Goal: Transaction & Acquisition: Purchase product/service

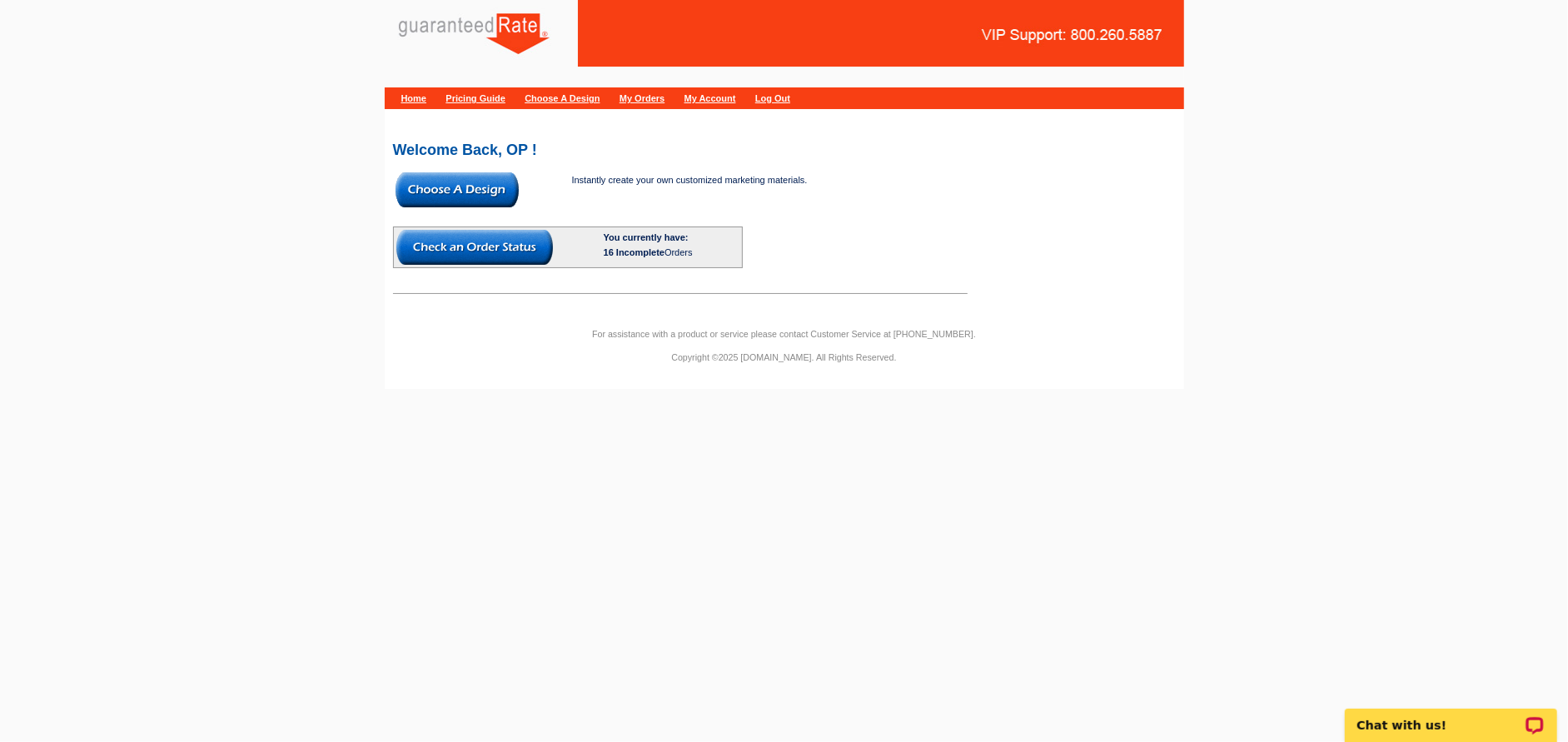
click at [461, 185] on img at bounding box center [458, 190] width 123 height 35
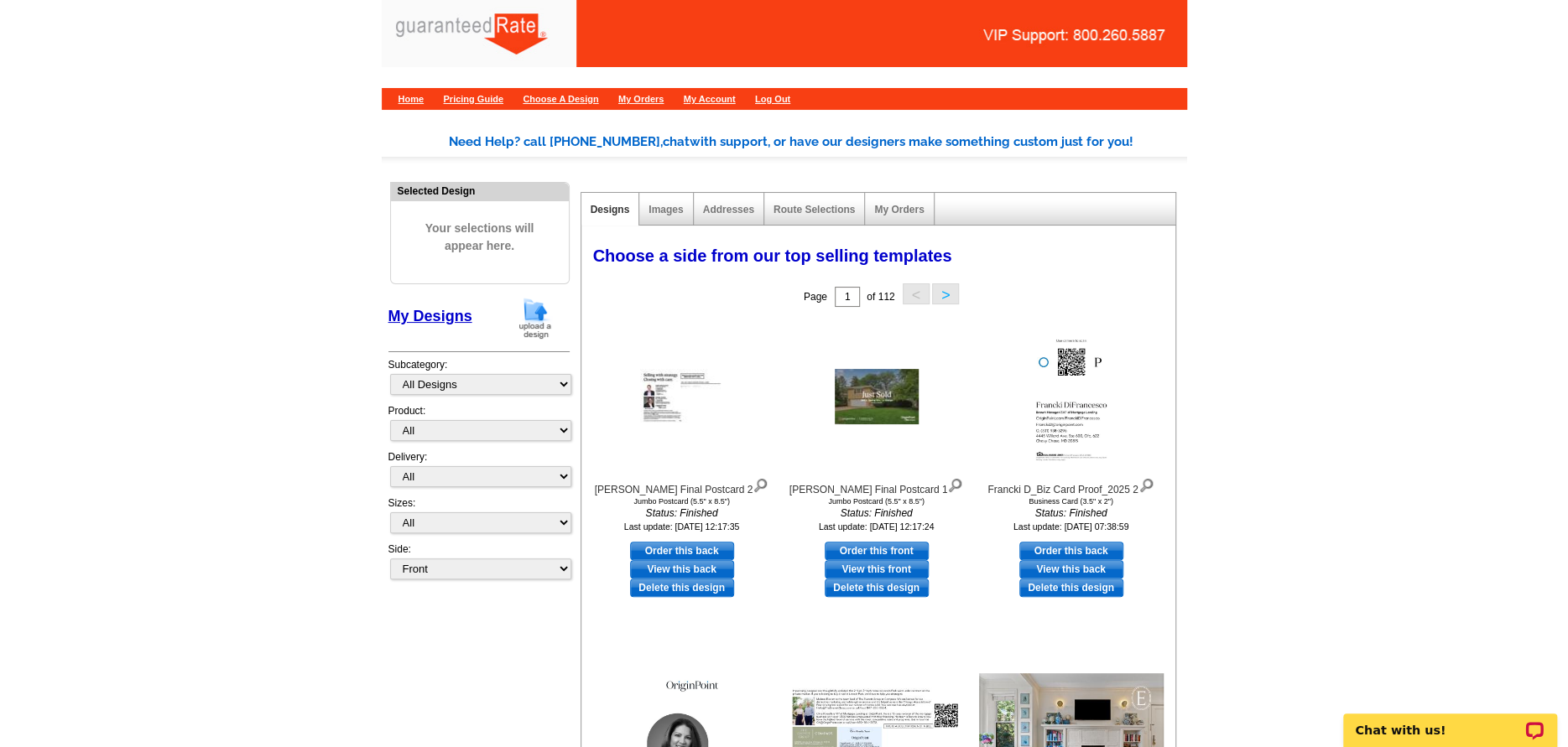
click at [543, 327] on img at bounding box center [535, 319] width 43 height 43
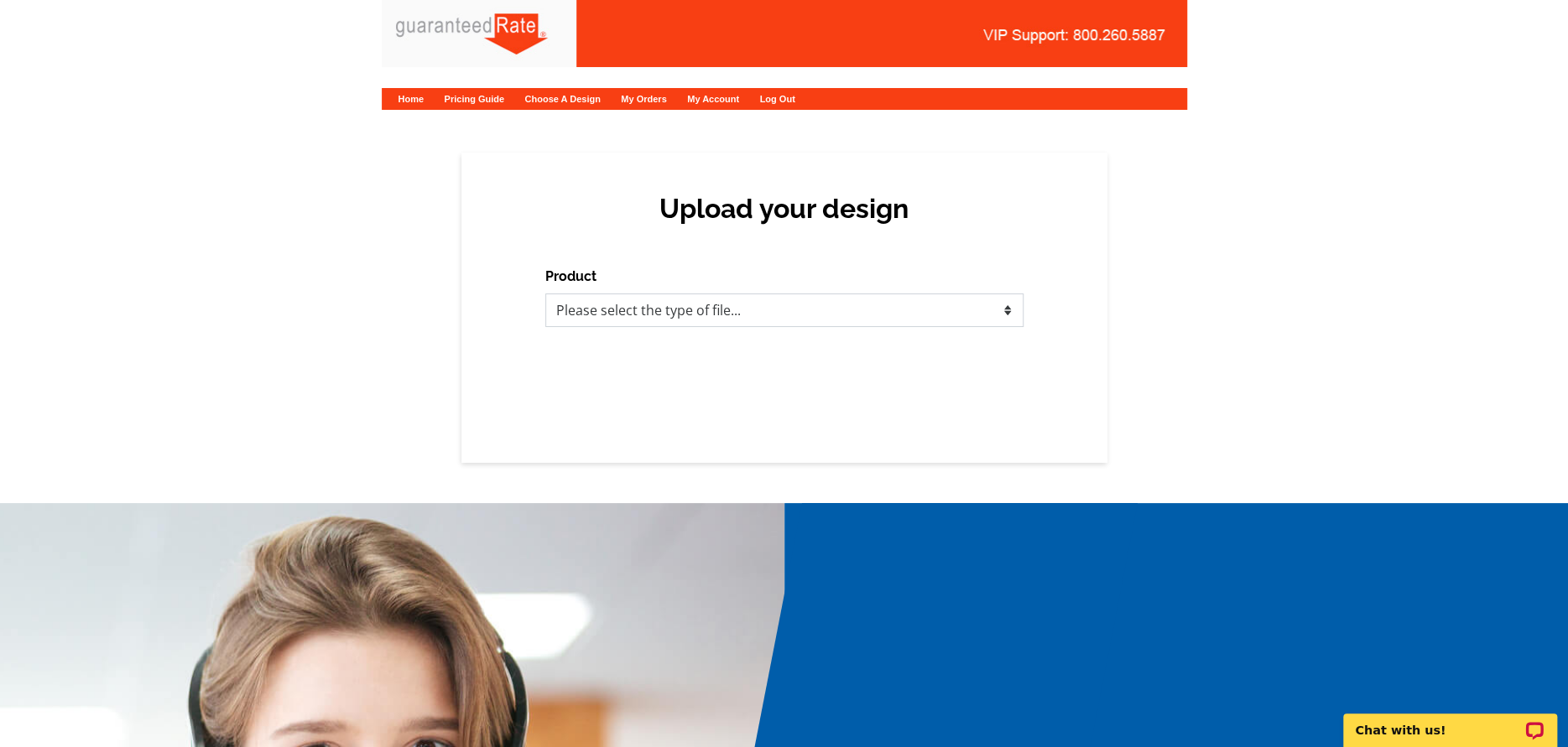
click at [683, 318] on select "Please select the type of file... Postcards Calendars Business Cards Letters an…" at bounding box center [784, 310] width 478 height 33
select select "3"
click at [545, 294] on select "Please select the type of file... Postcards Calendars Business Cards Letters an…" at bounding box center [784, 310] width 478 height 33
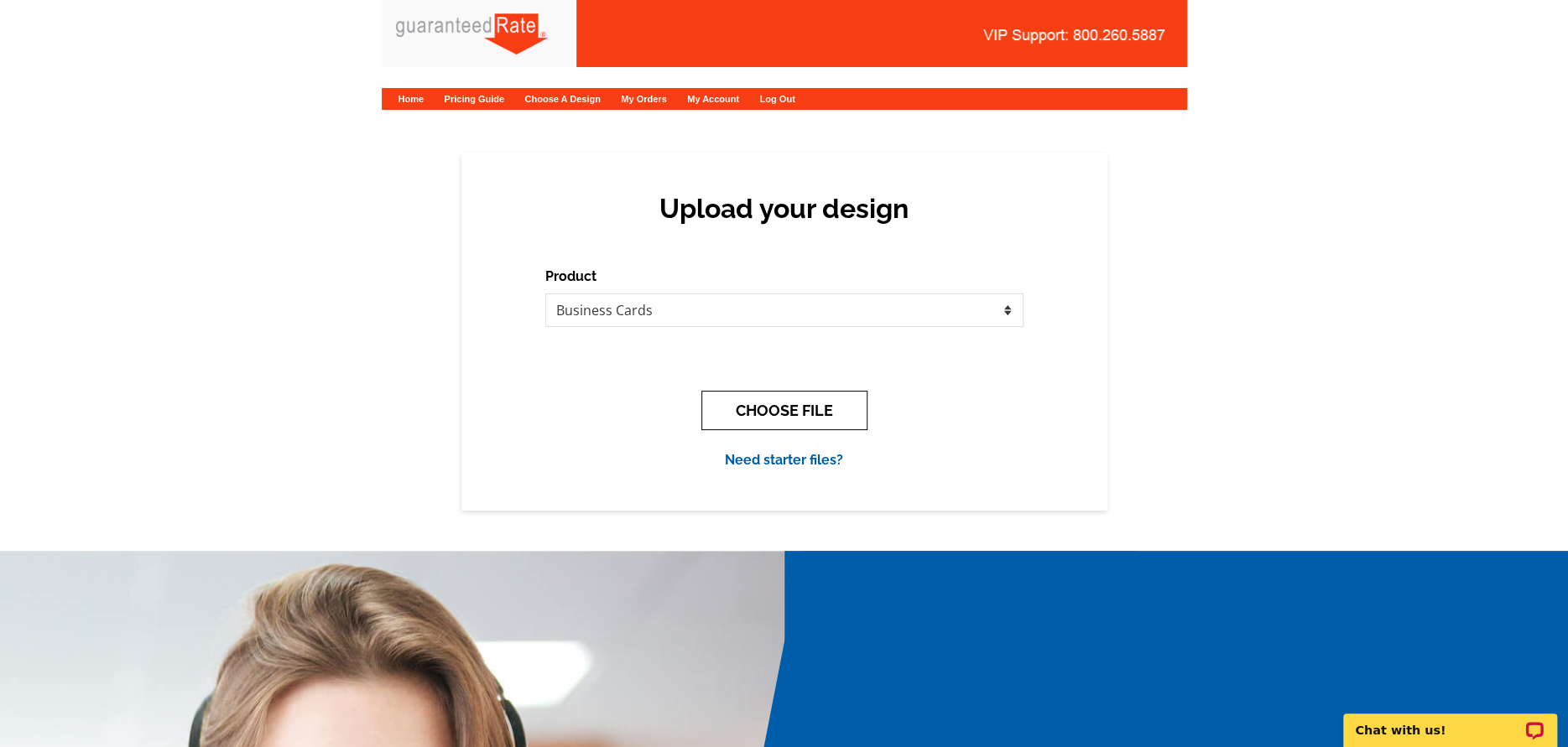
click at [712, 405] on button "CHOOSE FILE" at bounding box center [784, 411] width 166 height 39
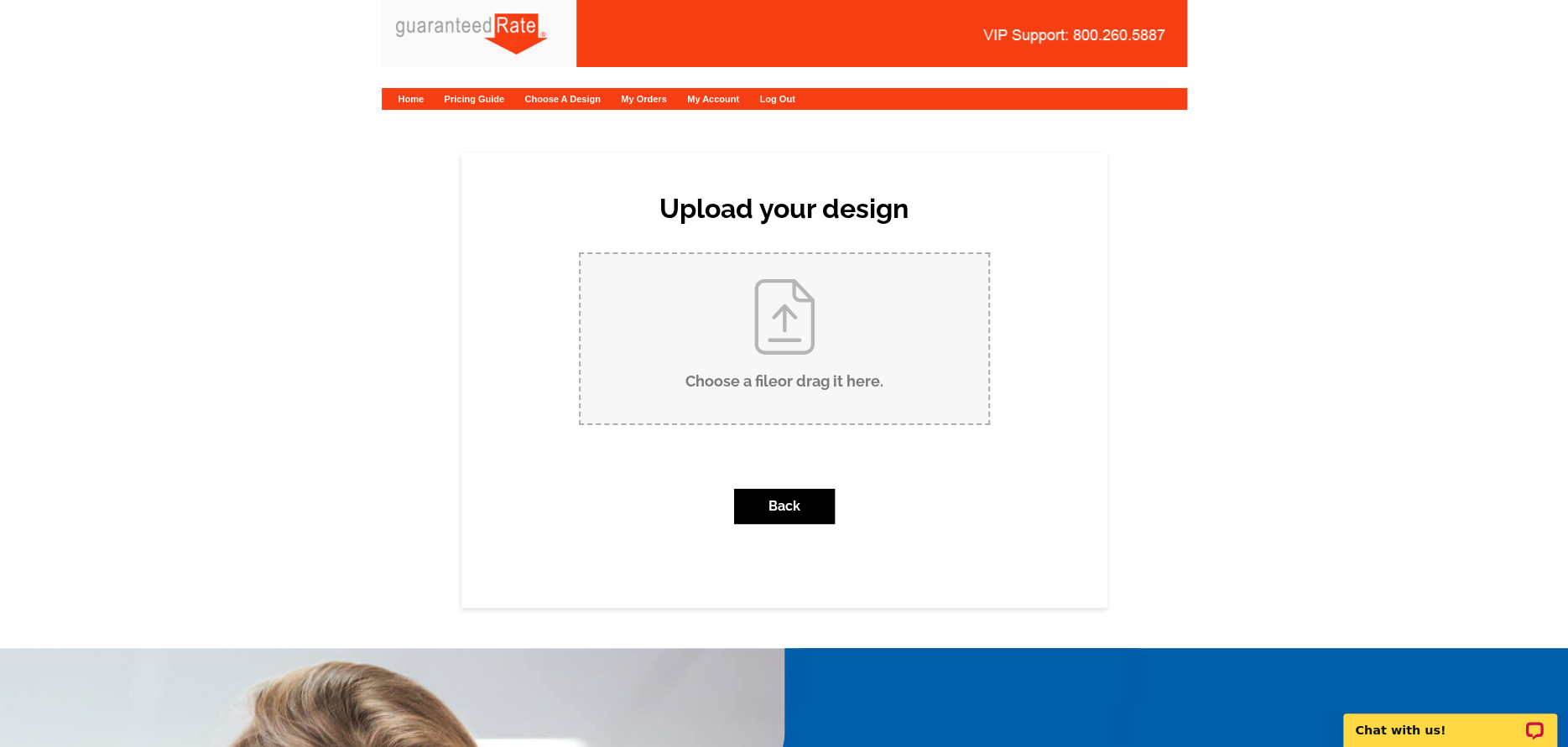
click at [743, 357] on input "Choose a file or drag it here ." at bounding box center [784, 338] width 407 height 170
type input "C:\fakepath\Kim Pauley_Biz Card.pdf"
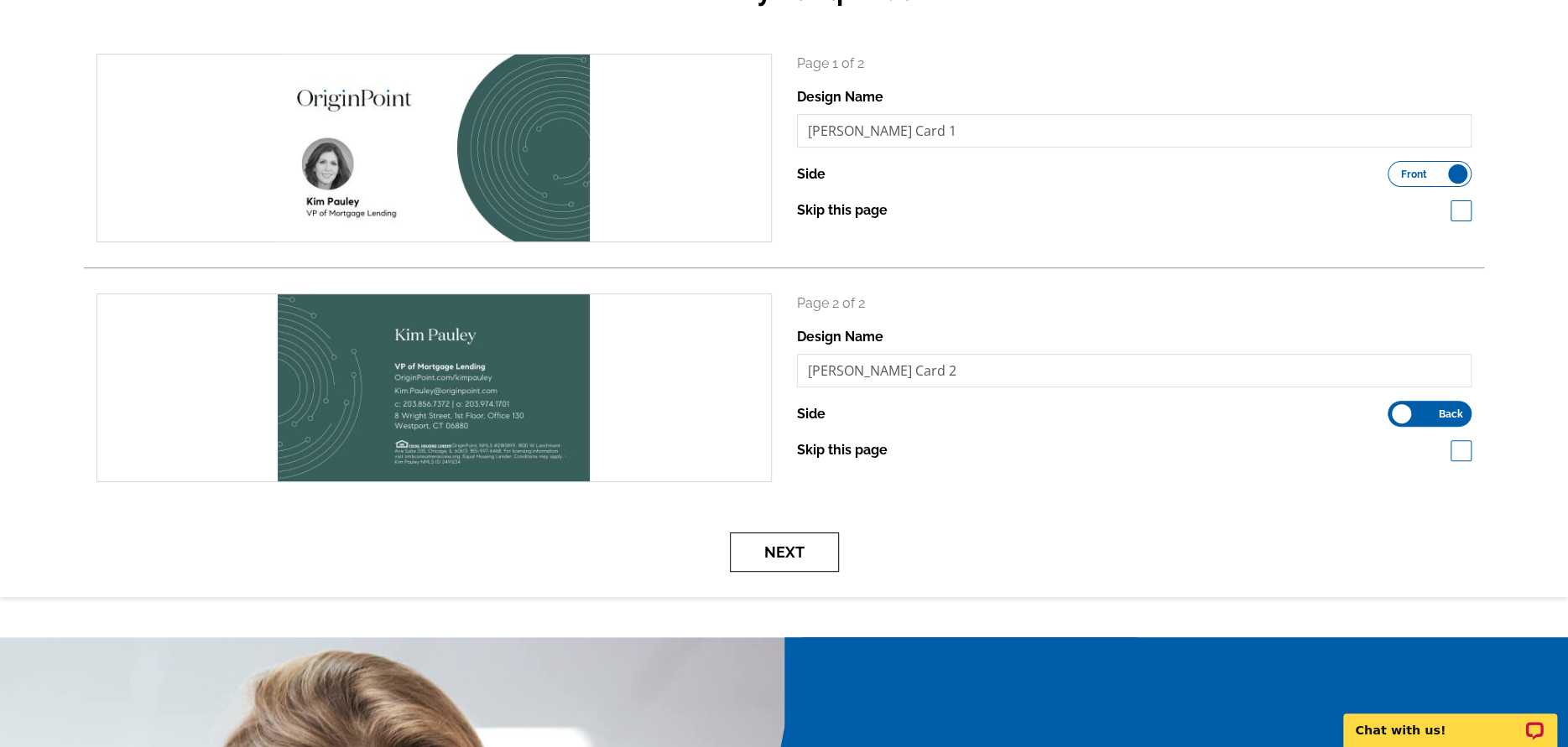
click at [762, 564] on button "Next" at bounding box center [785, 552] width 109 height 39
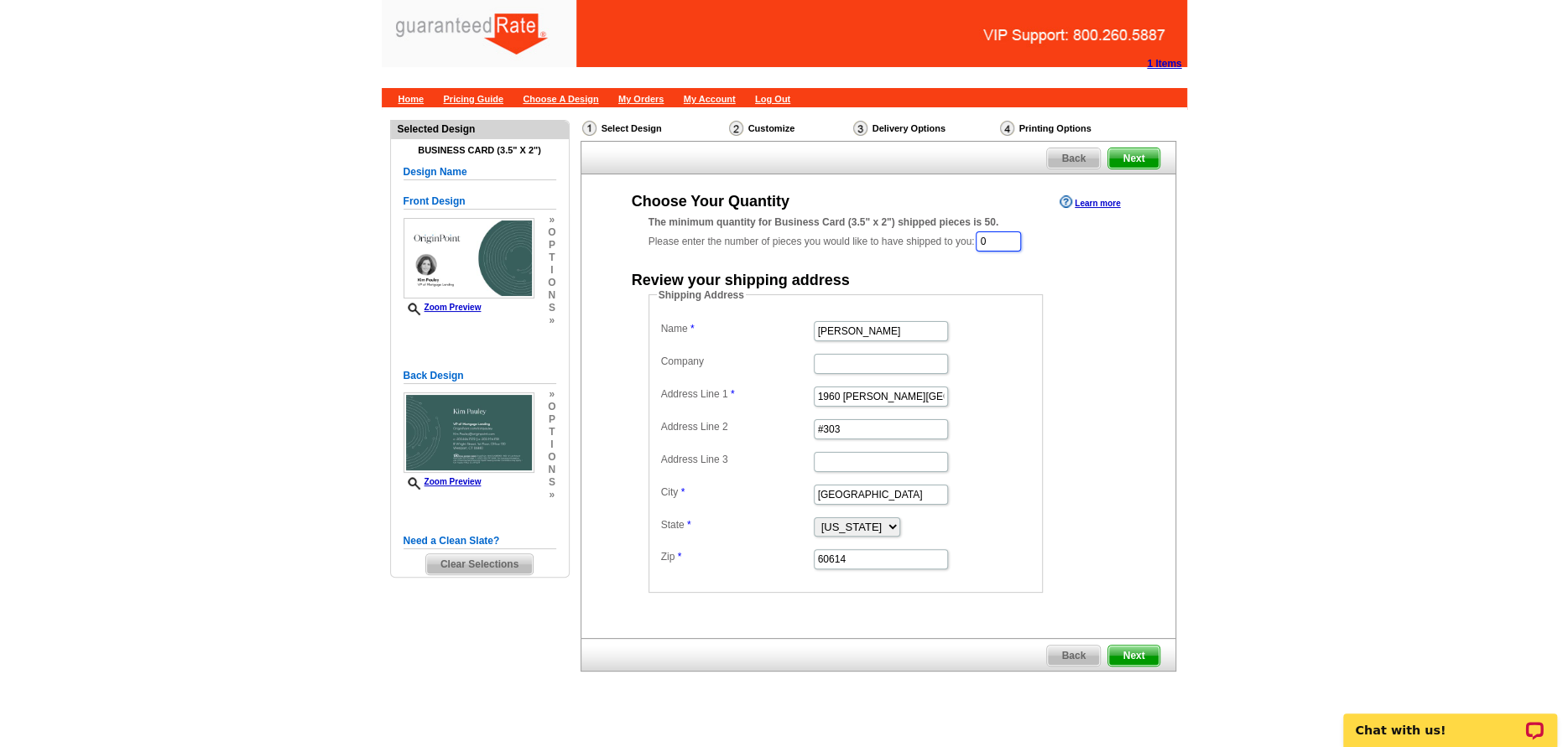
click at [1021, 247] on input "0" at bounding box center [998, 242] width 45 height 20
type input "1000"
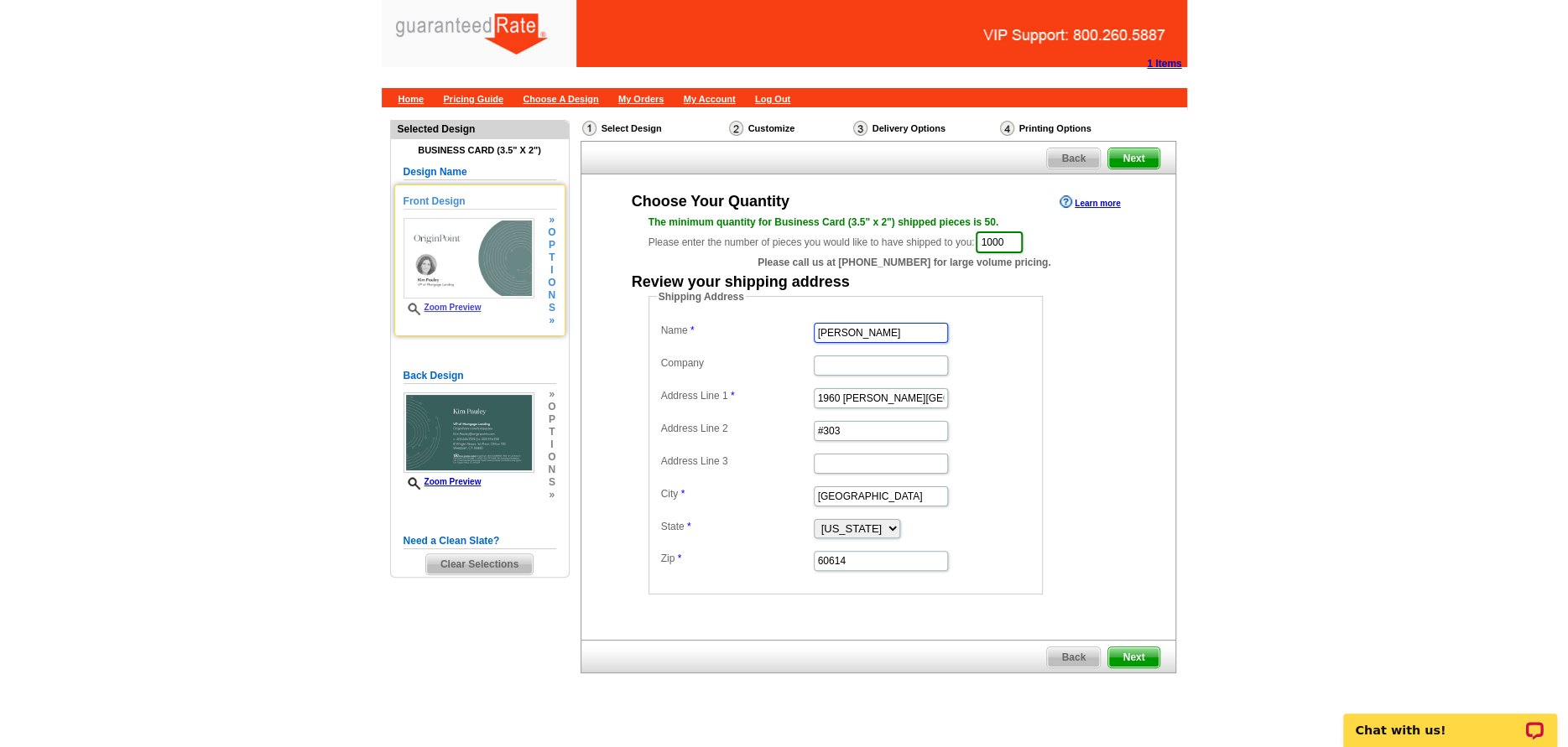
drag, startPoint x: 919, startPoint y: 337, endPoint x: 464, endPoint y: 238, distance: 465.6
click at [539, 255] on div "Need Help? call [PHONE_NUMBER], chat with support, or have our designers make s…" at bounding box center [784, 426] width 805 height 638
type input "Kim Pauley"
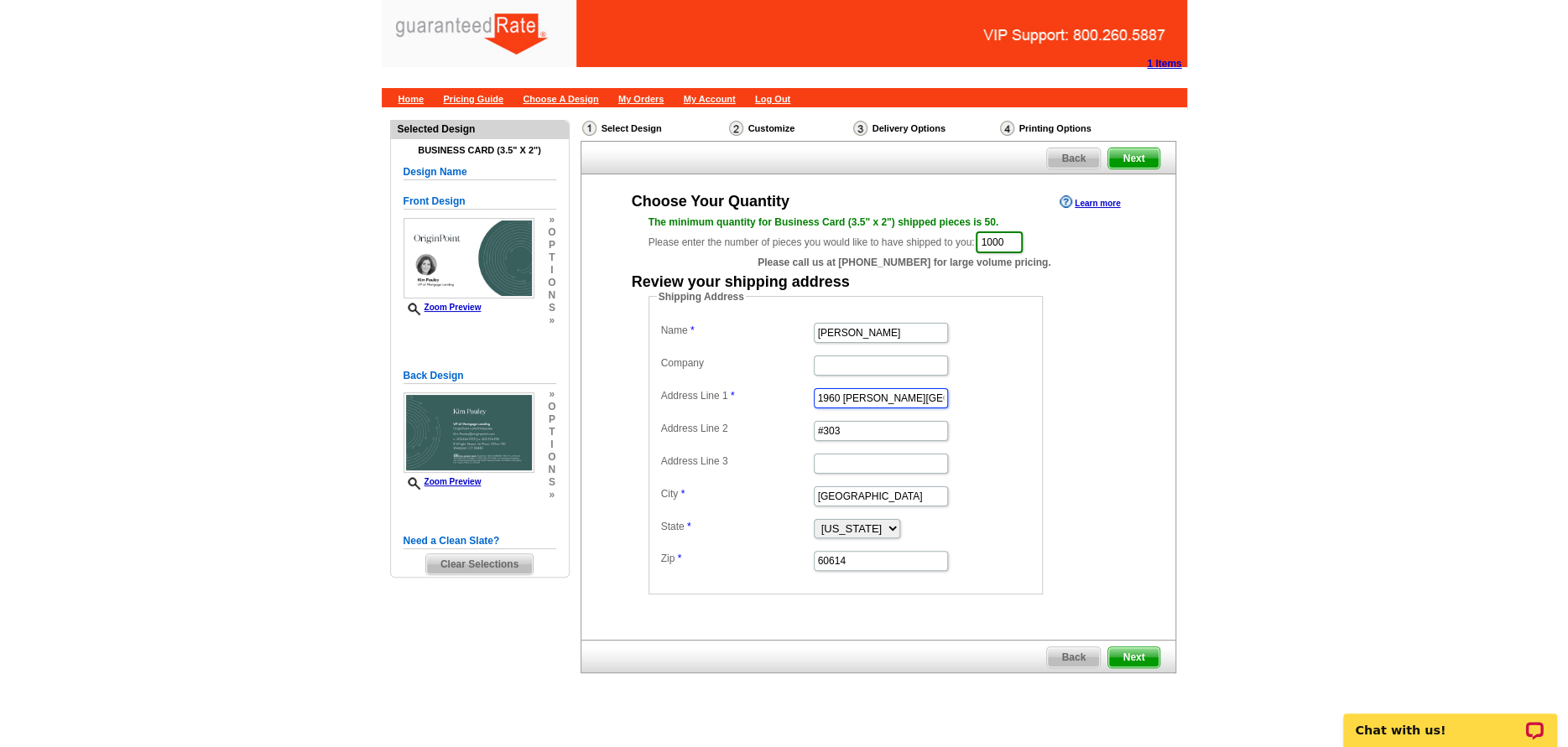
click at [853, 394] on input "1960 N. Lincoln Park West" at bounding box center [881, 399] width 135 height 20
type input "@"
type input "2 Viking Green"
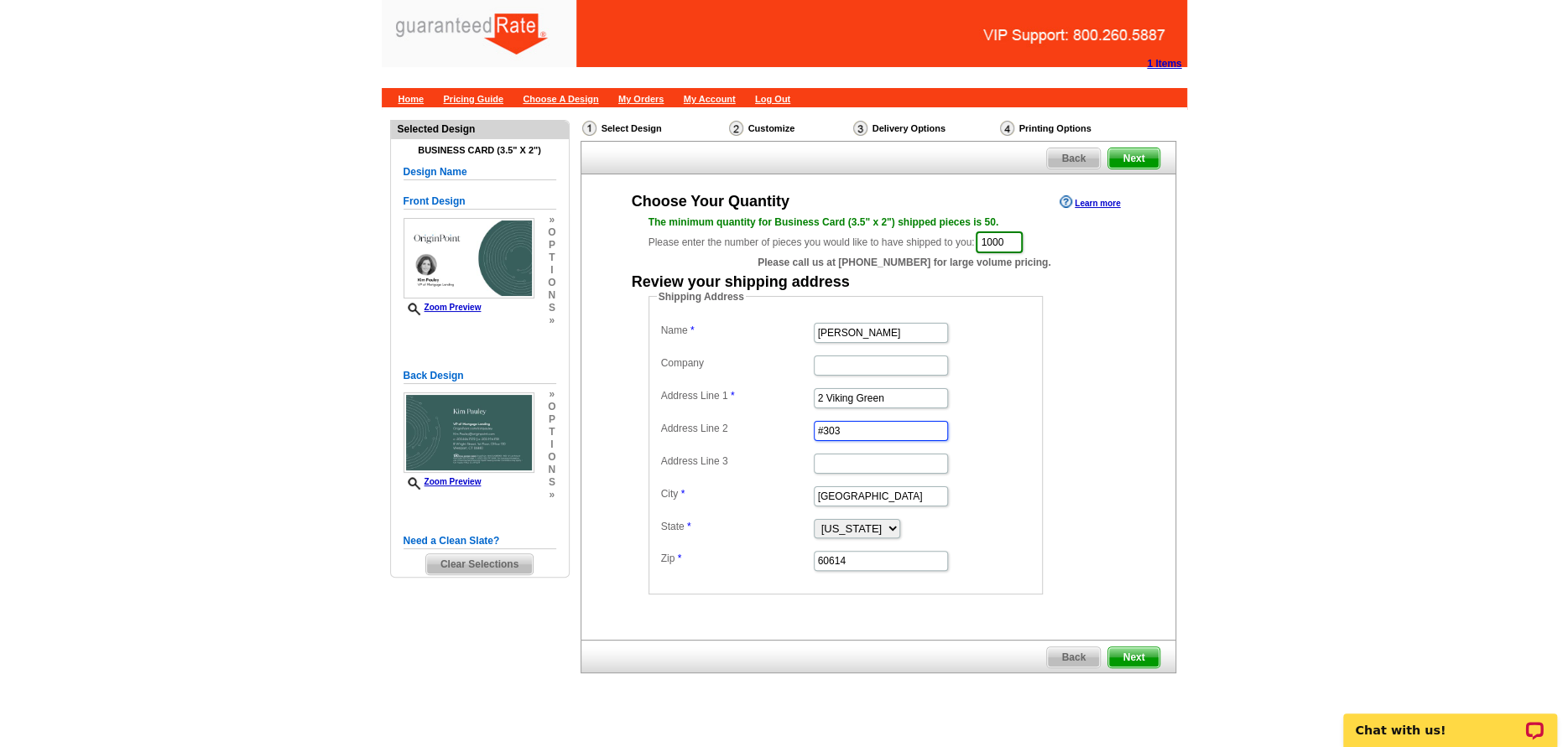
drag, startPoint x: 777, startPoint y: 417, endPoint x: 685, endPoint y: 403, distance: 93.1
click at [712, 407] on dl "Name Kim Pauley Company Address Line 1 2 Viking Green Address Line 2 #303 Addre…" at bounding box center [845, 445] width 378 height 254
type input "\"
click at [829, 422] on input "\" at bounding box center [881, 431] width 135 height 20
type input "Westport"
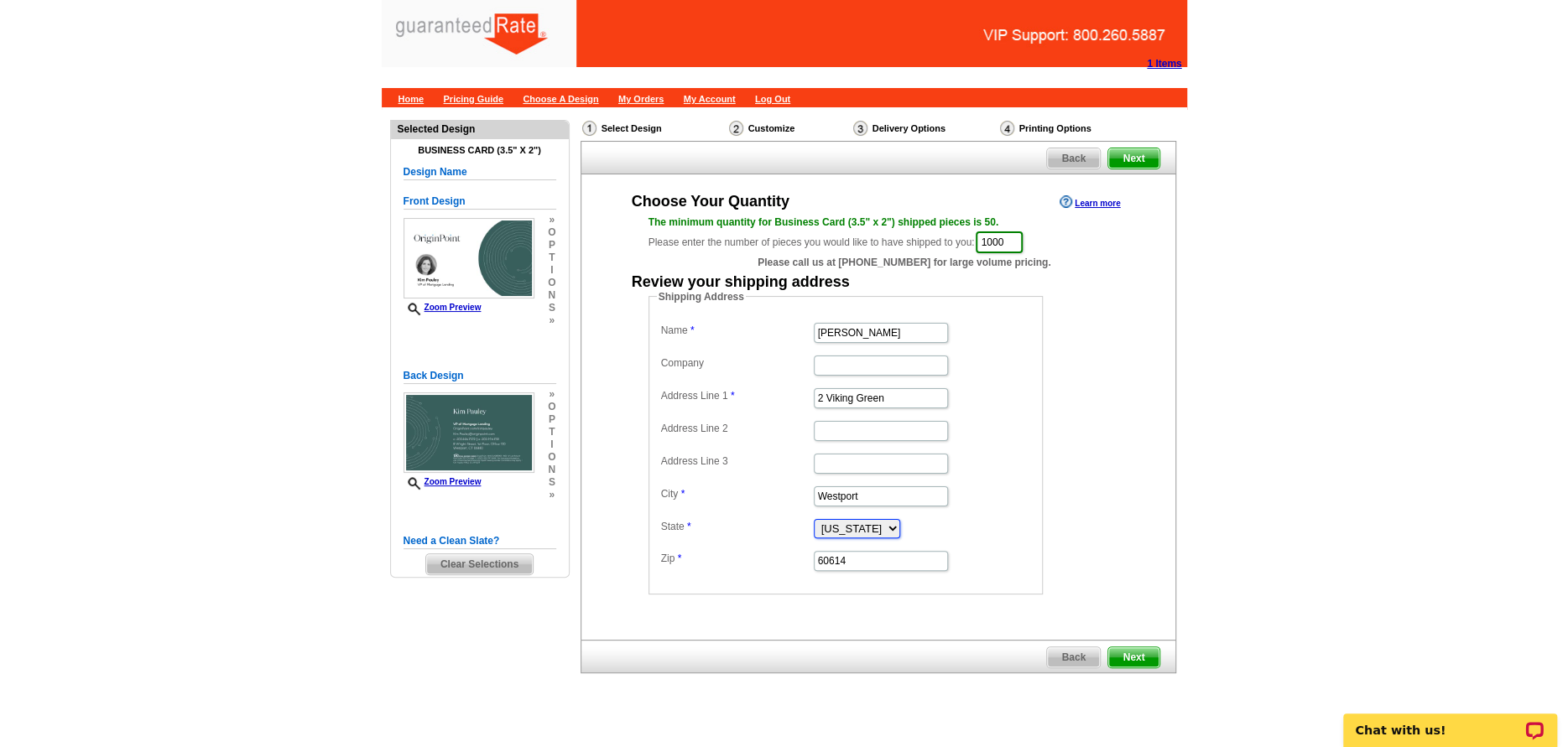
select select "CT"
type input "06880"
click at [1133, 659] on span "Next" at bounding box center [1133, 658] width 50 height 20
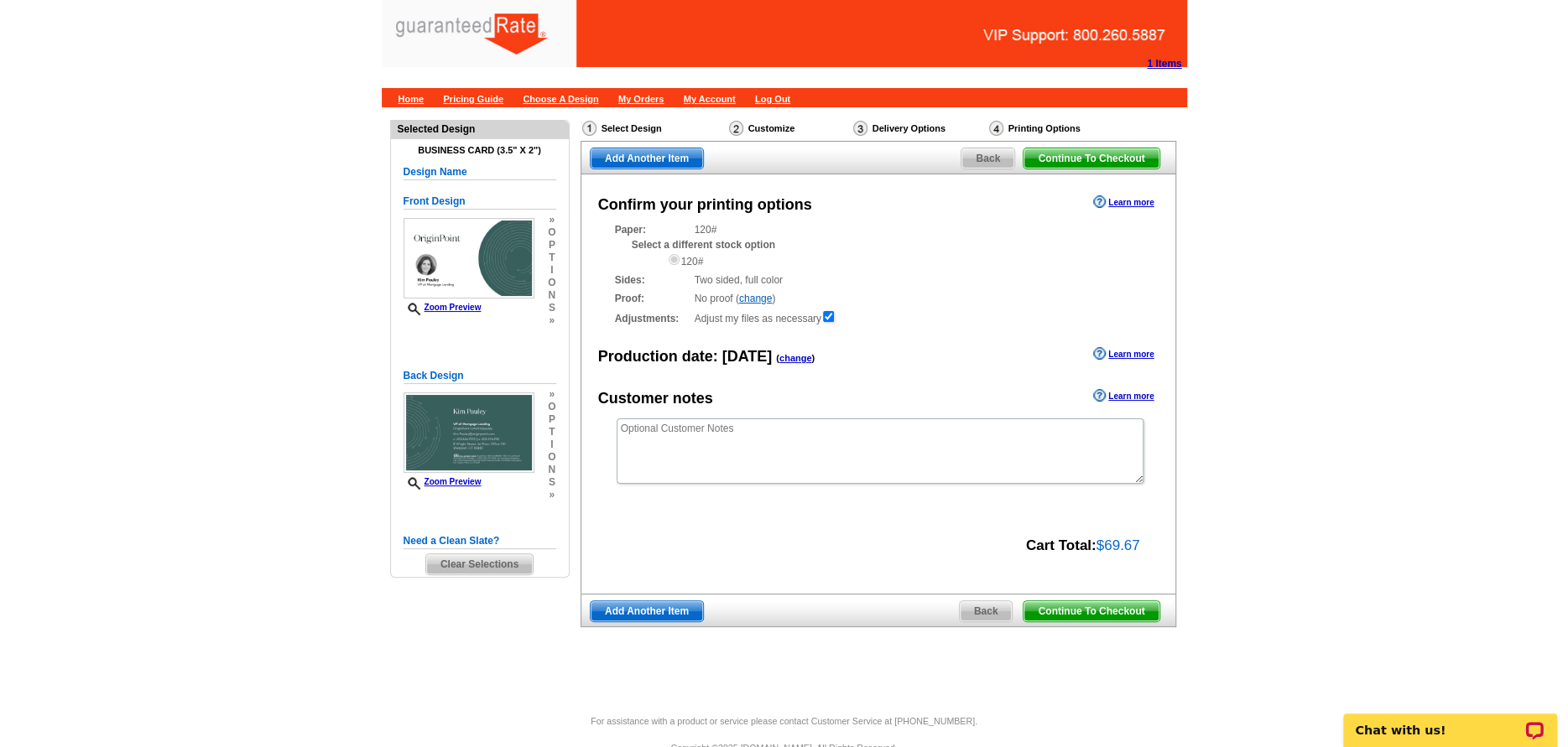
click at [643, 615] on span "Add Another Item" at bounding box center [647, 612] width 112 height 20
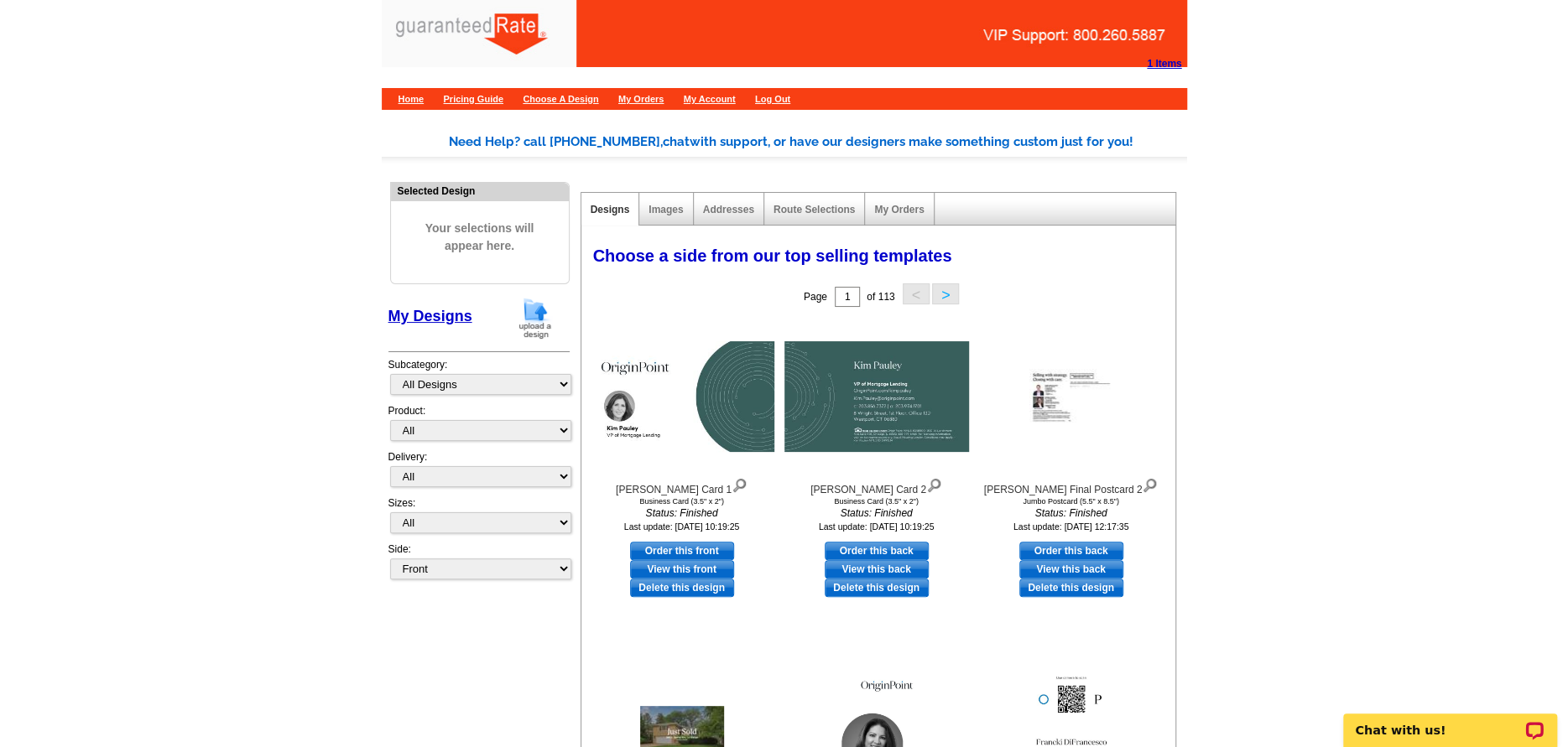
click at [526, 315] on img at bounding box center [535, 319] width 43 height 43
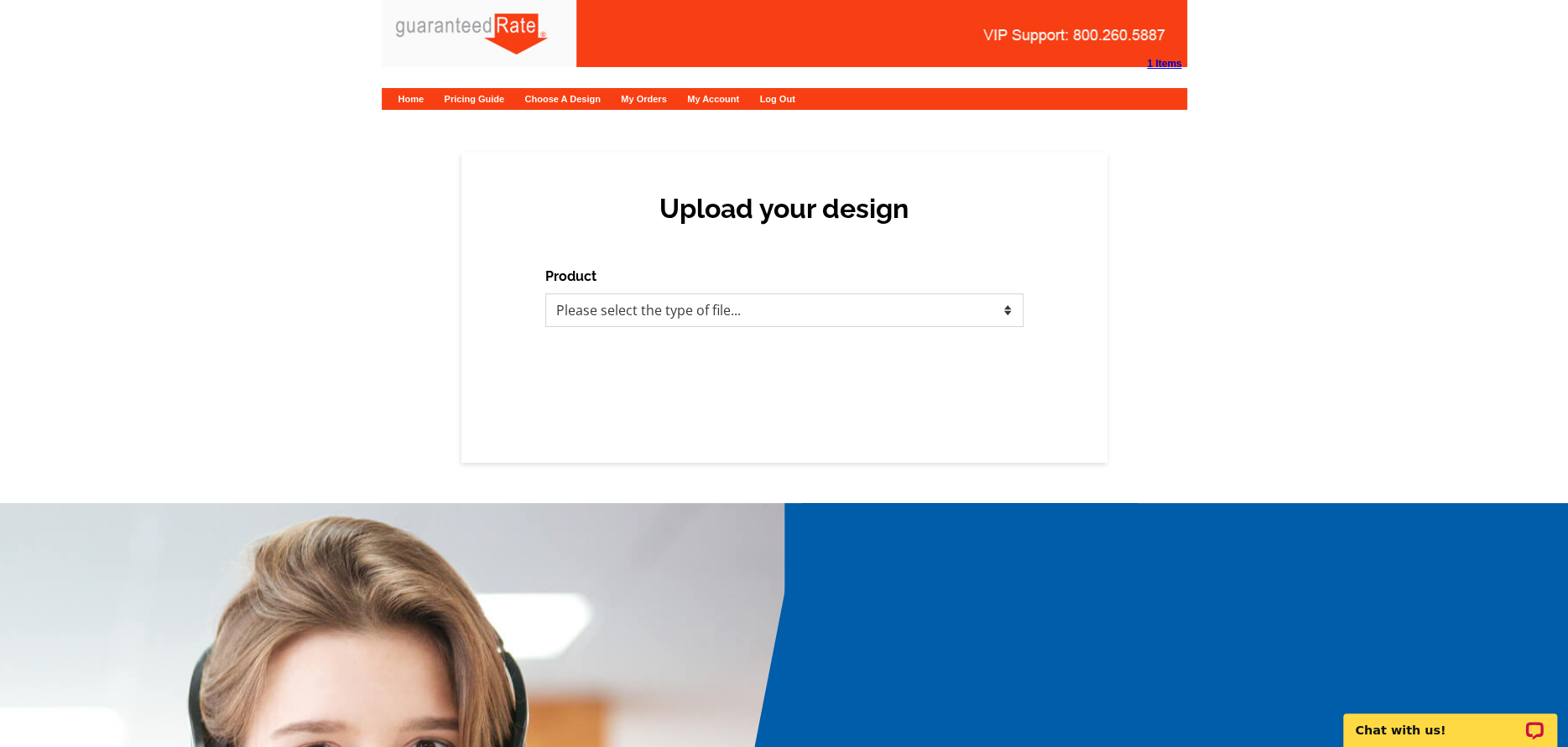
click at [804, 315] on select "Please select the type of file... Postcards Calendars Business Cards Letters an…" at bounding box center [784, 310] width 478 height 33
select select "2"
click at [545, 294] on select "Please select the type of file... Postcards Calendars Business Cards Letters an…" at bounding box center [784, 310] width 478 height 33
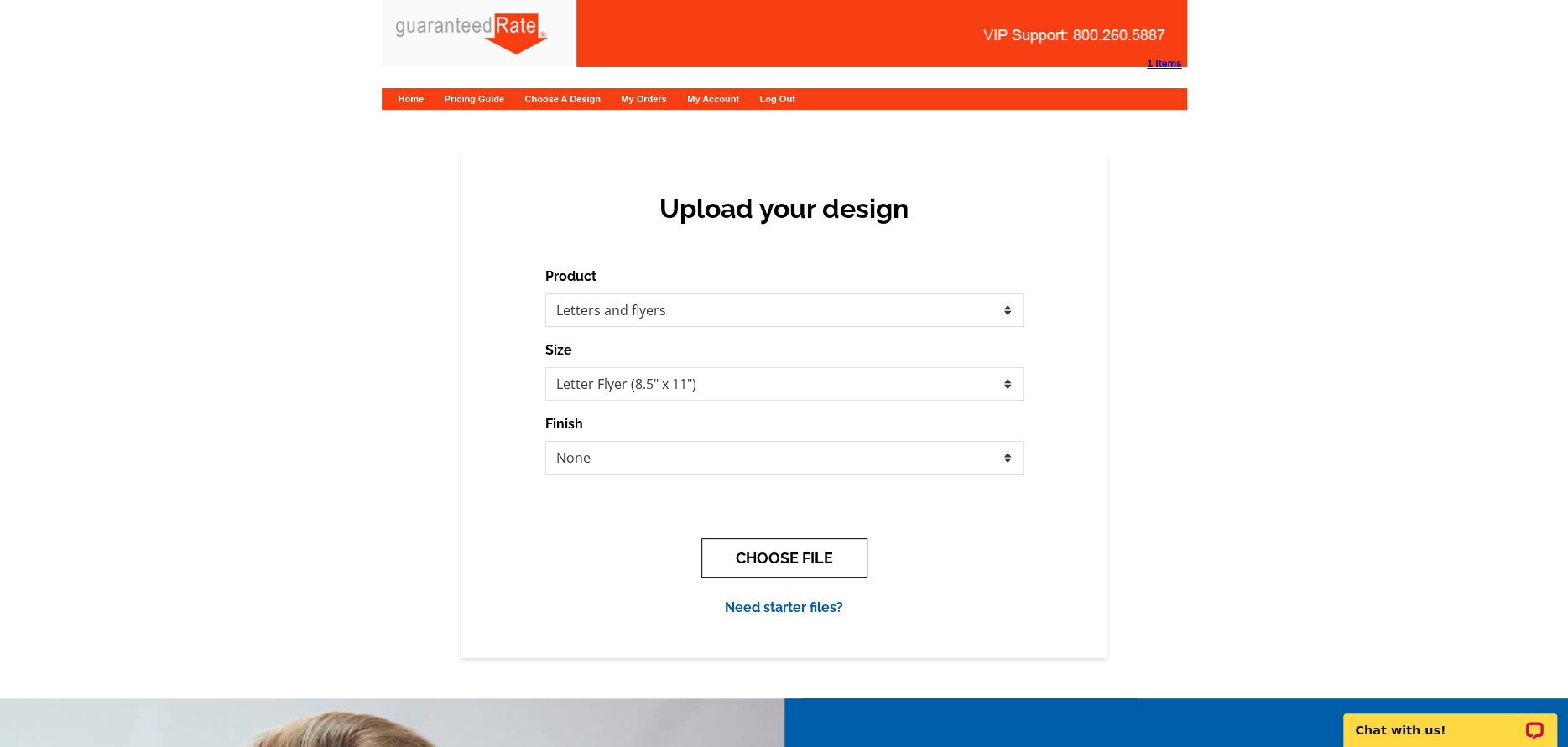
click at [762, 544] on button "CHOOSE FILE" at bounding box center [784, 558] width 166 height 39
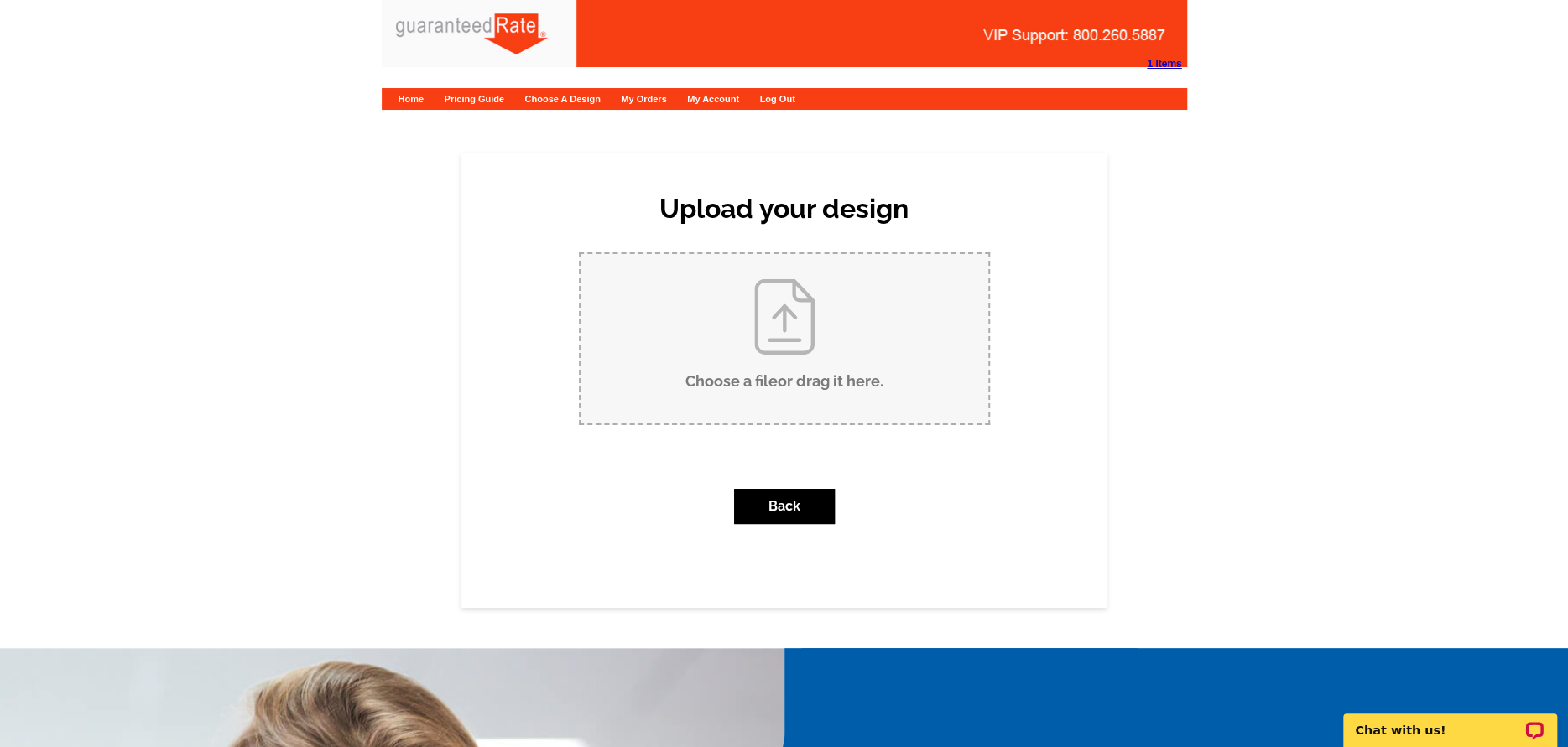
click at [743, 341] on input "Choose a file or drag it here ." at bounding box center [784, 338] width 407 height 170
type input "C:\fakepath\Kim Pauley_Compass Bio Card.pdf"
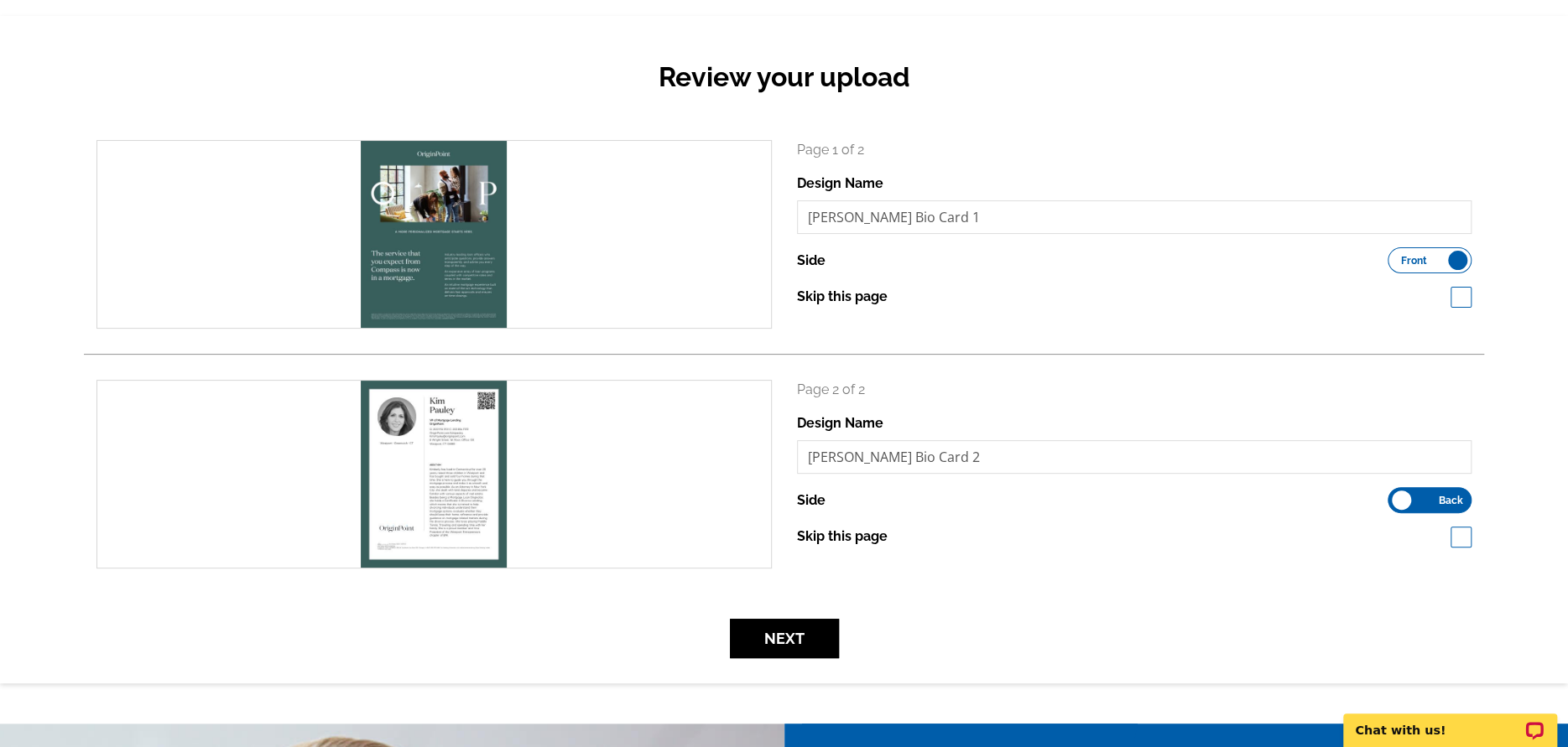
scroll to position [139, 0]
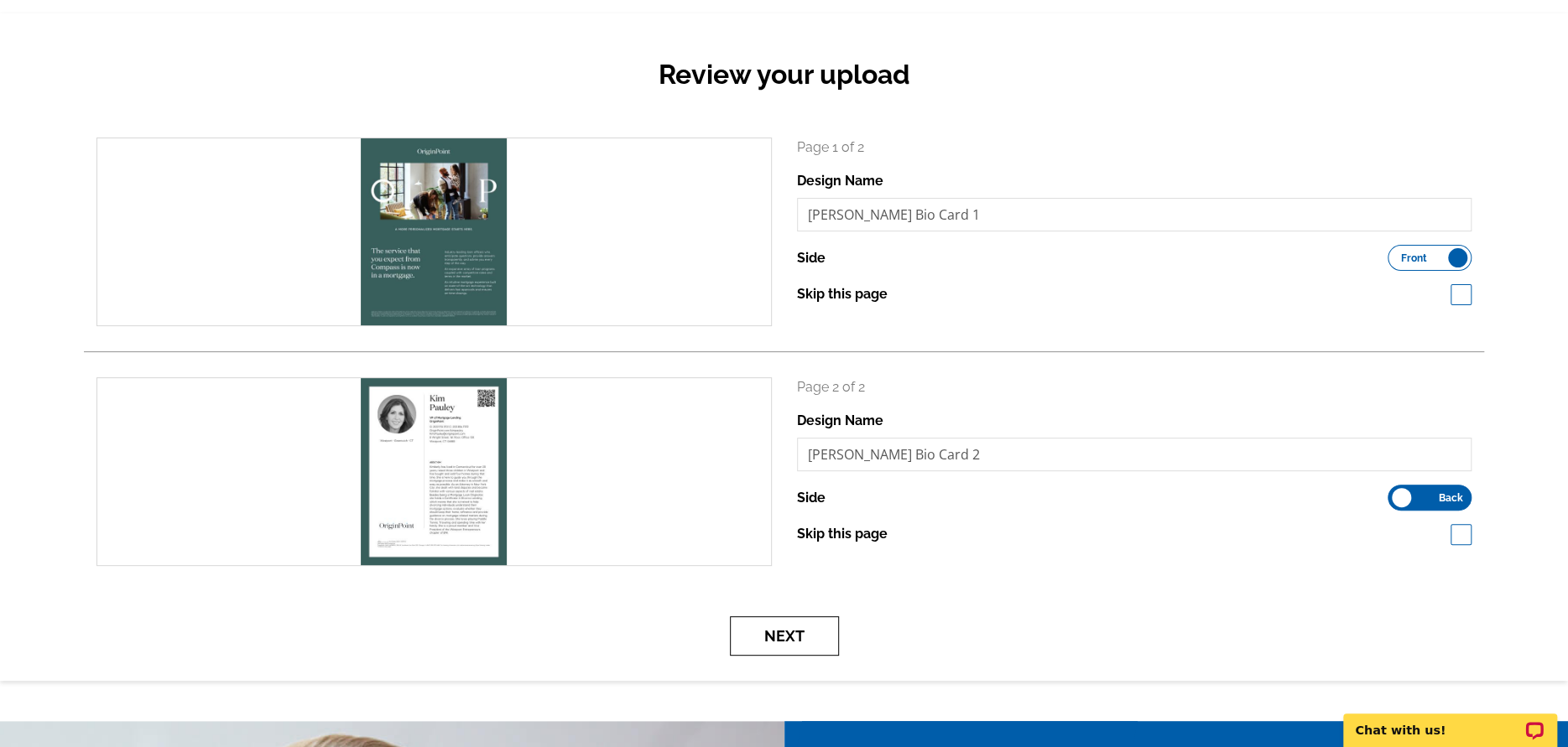
click at [783, 652] on button "Next" at bounding box center [785, 636] width 109 height 39
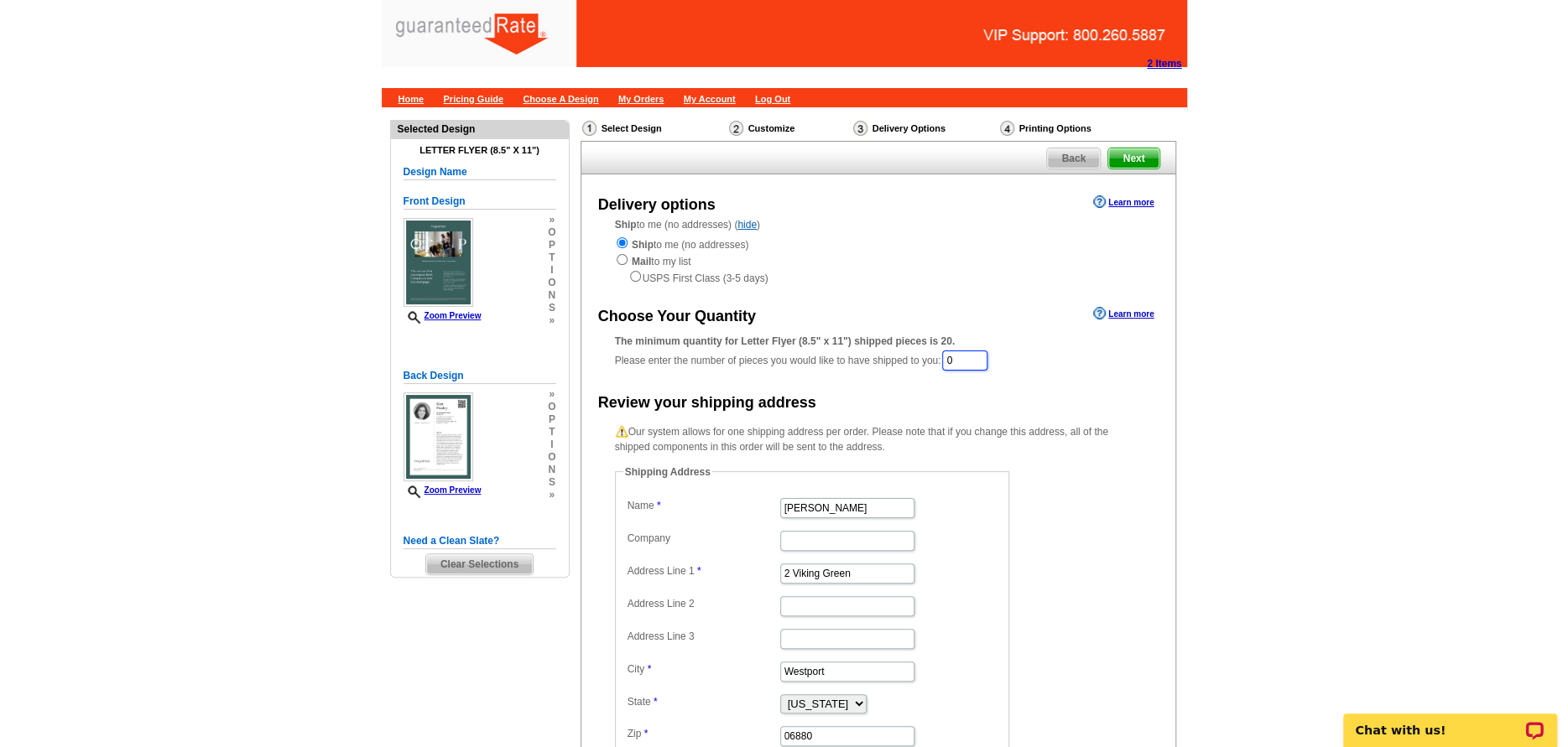
click at [980, 363] on input "0" at bounding box center [965, 361] width 45 height 20
type input "1"
type input "50"
drag, startPoint x: 1248, startPoint y: 517, endPoint x: 1213, endPoint y: 530, distance: 37.3
click at [1241, 519] on main "Need Help? call 800-260-5887, chat with support, or have our designers make som…" at bounding box center [784, 515] width 1568 height 817
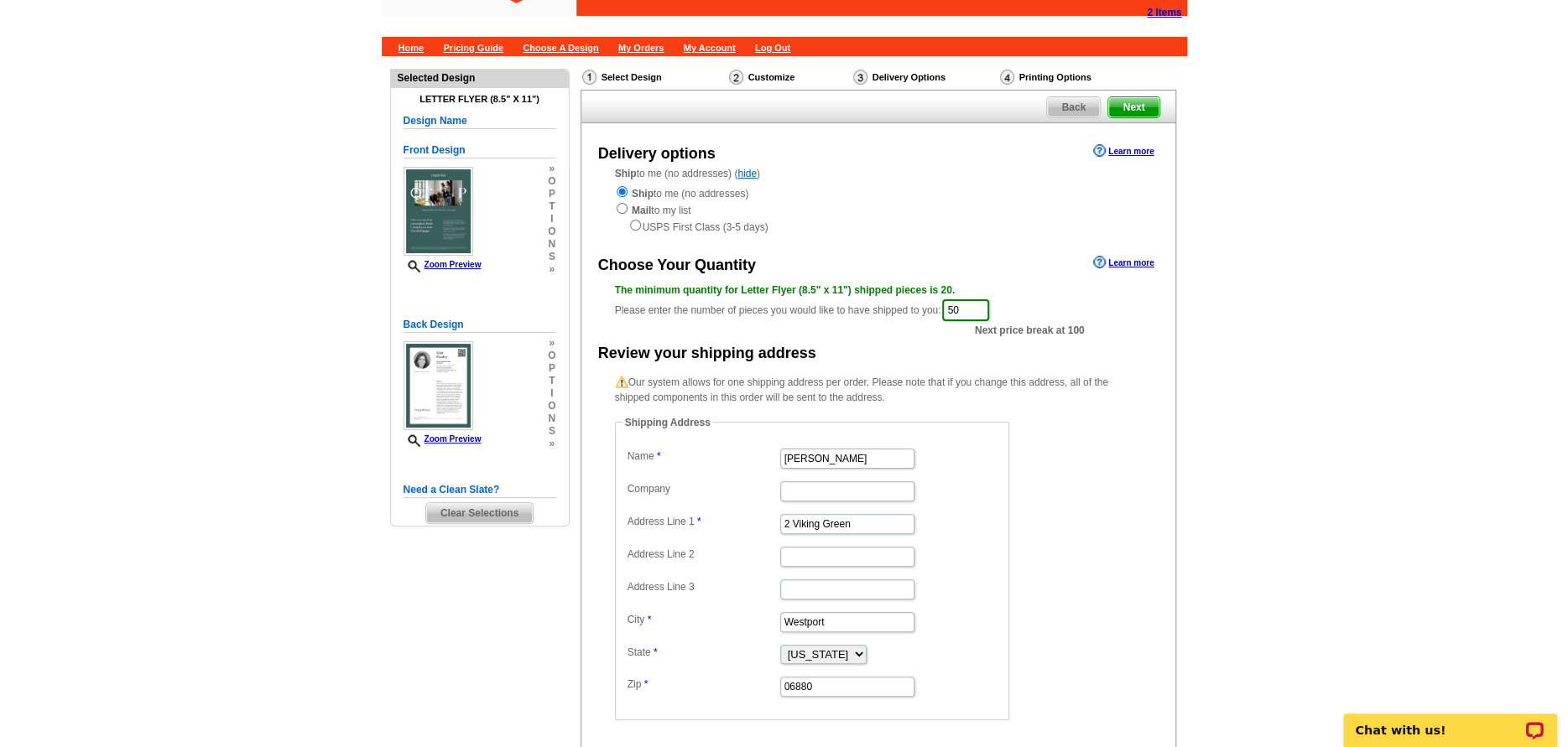
scroll to position [168, 0]
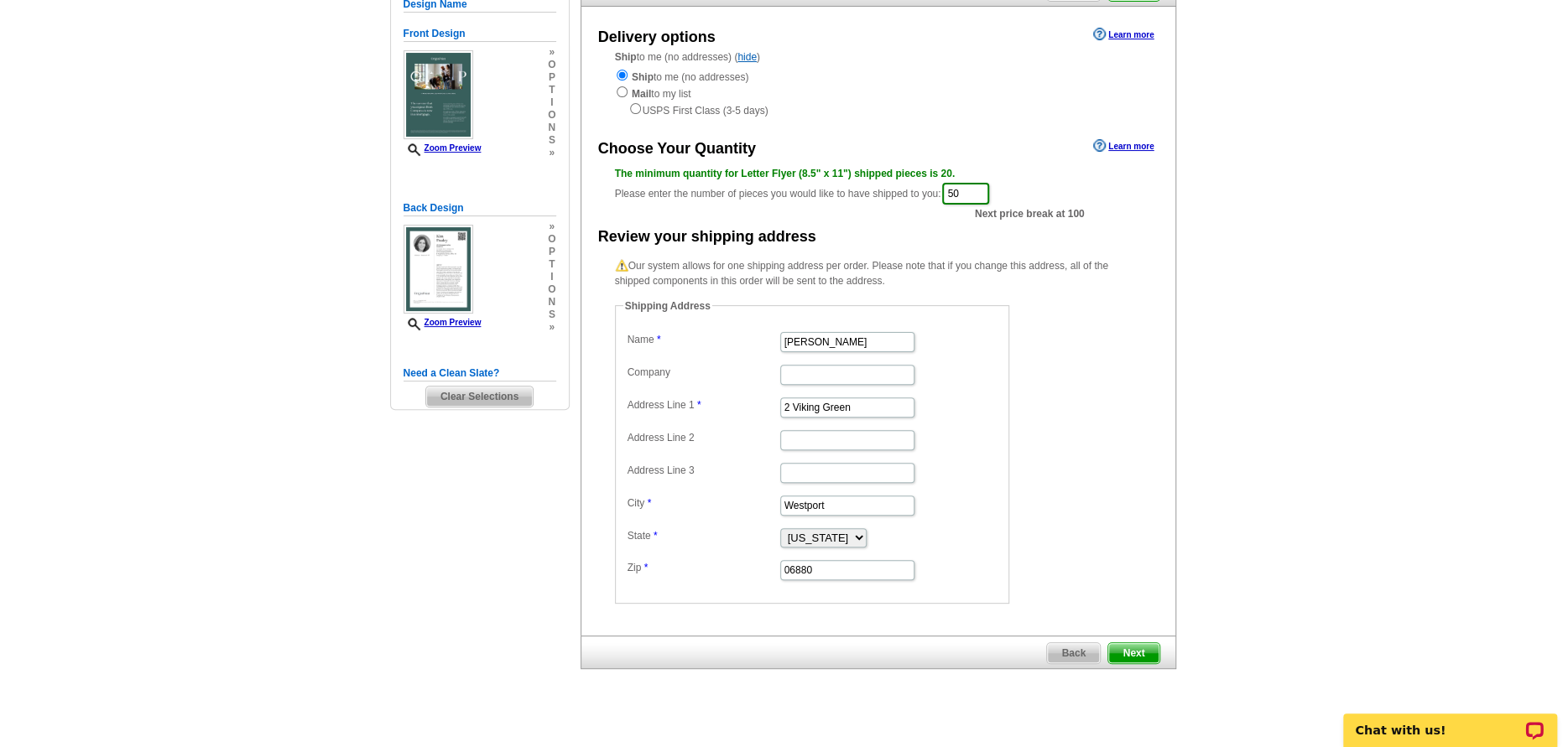
click at [1138, 646] on span "Next" at bounding box center [1133, 653] width 50 height 20
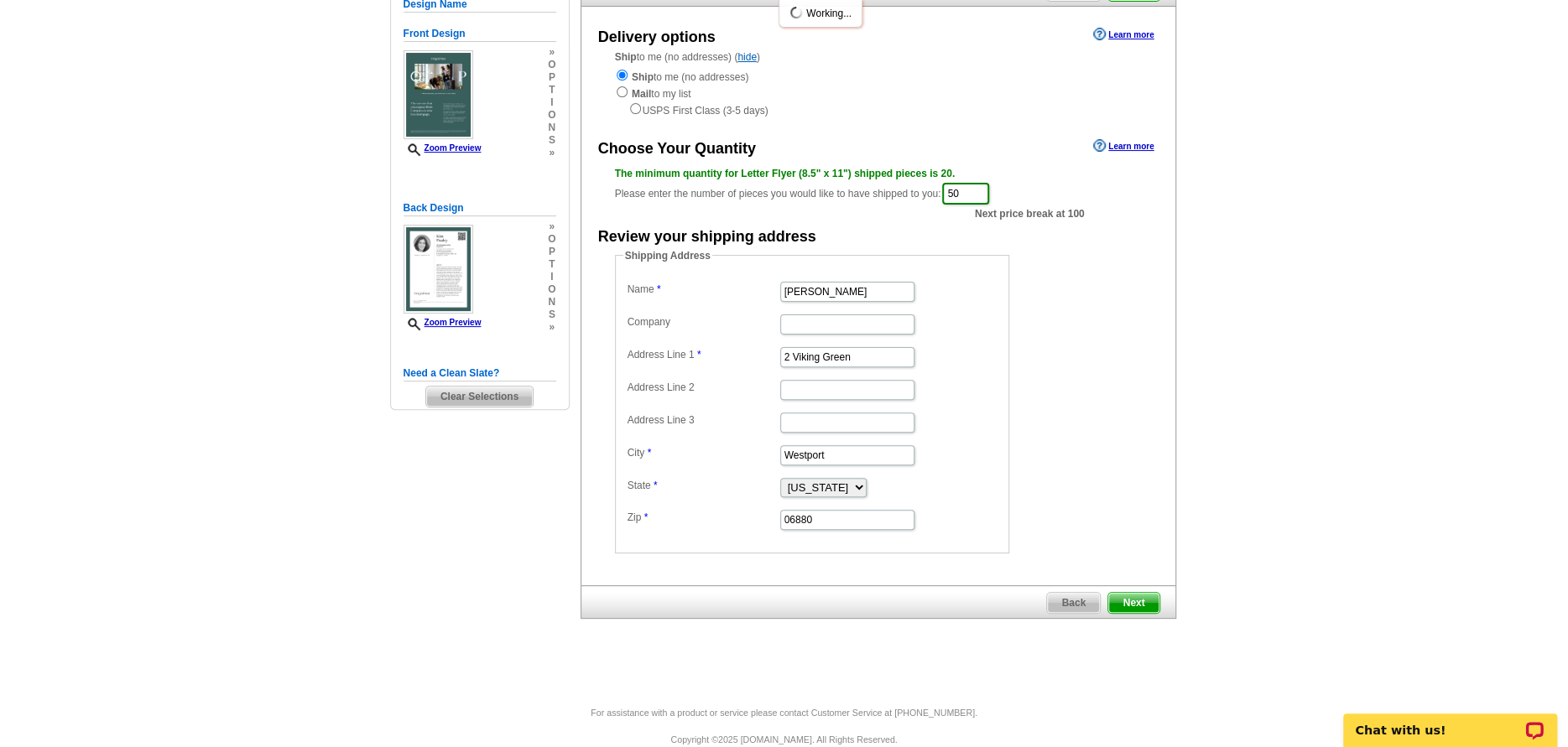
scroll to position [0, 0]
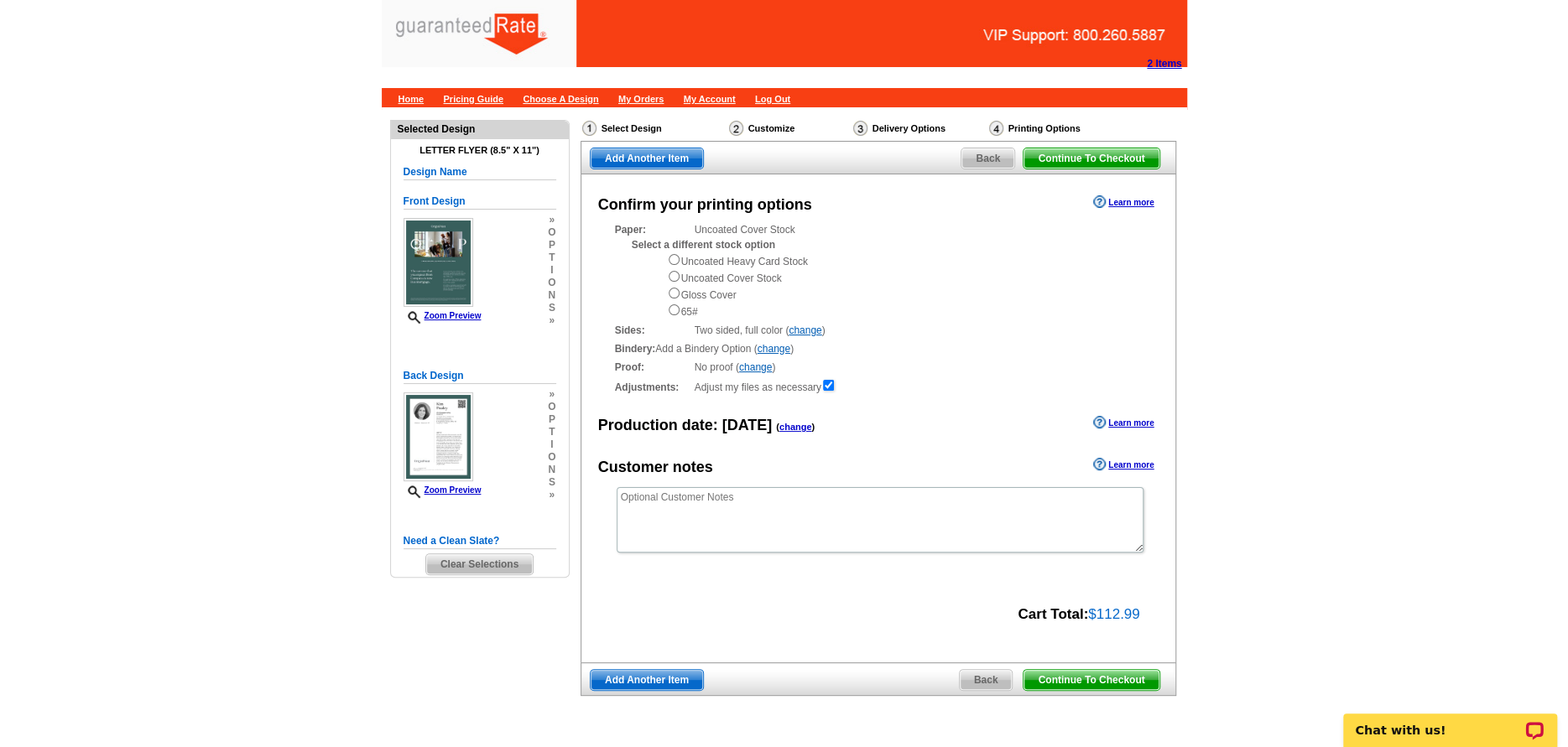
click at [1064, 681] on span "Continue To Checkout" at bounding box center [1091, 681] width 135 height 20
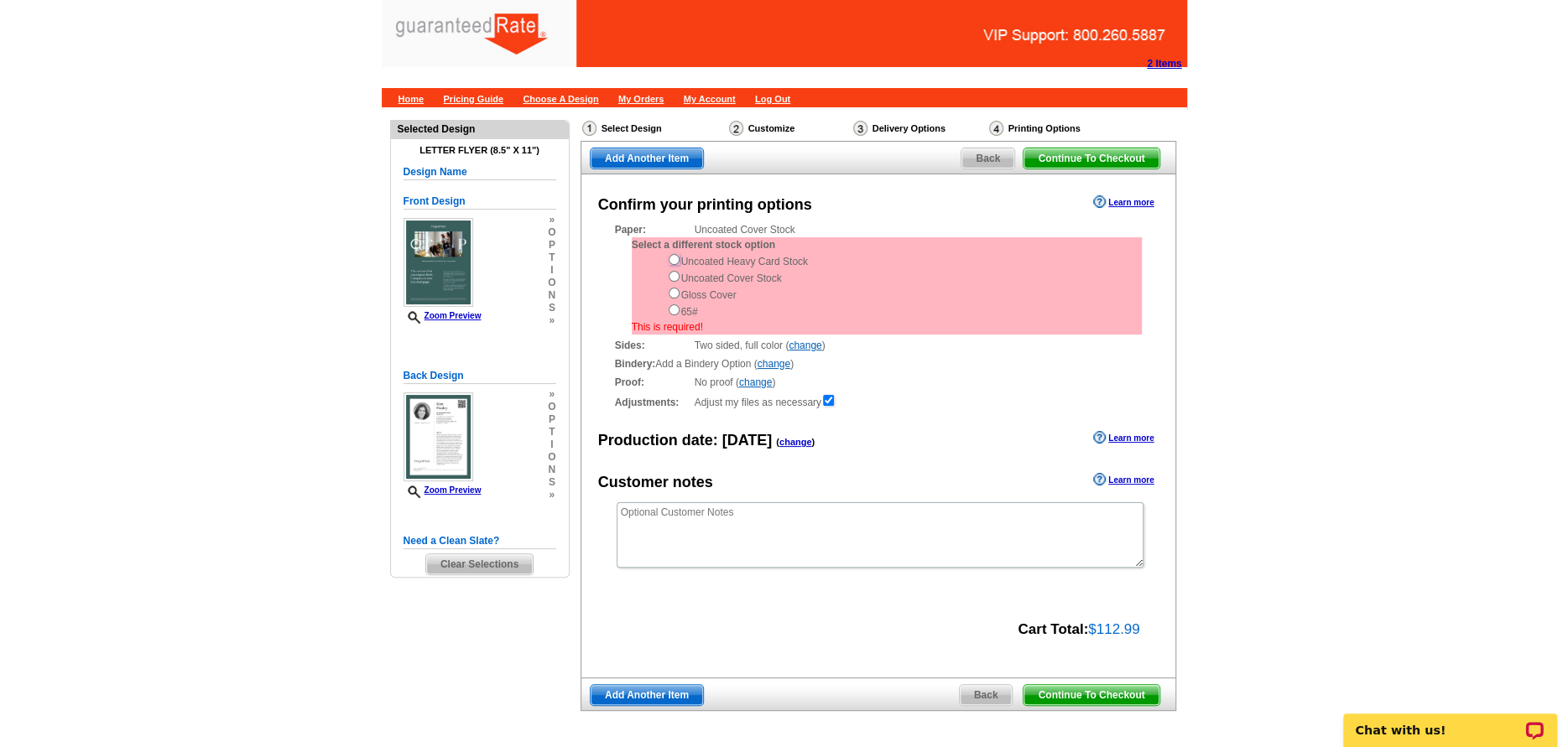
click at [672, 261] on input "radio" at bounding box center [674, 259] width 11 height 11
radio input "true"
click at [1111, 701] on span "Continue To Checkout" at bounding box center [1091, 695] width 135 height 20
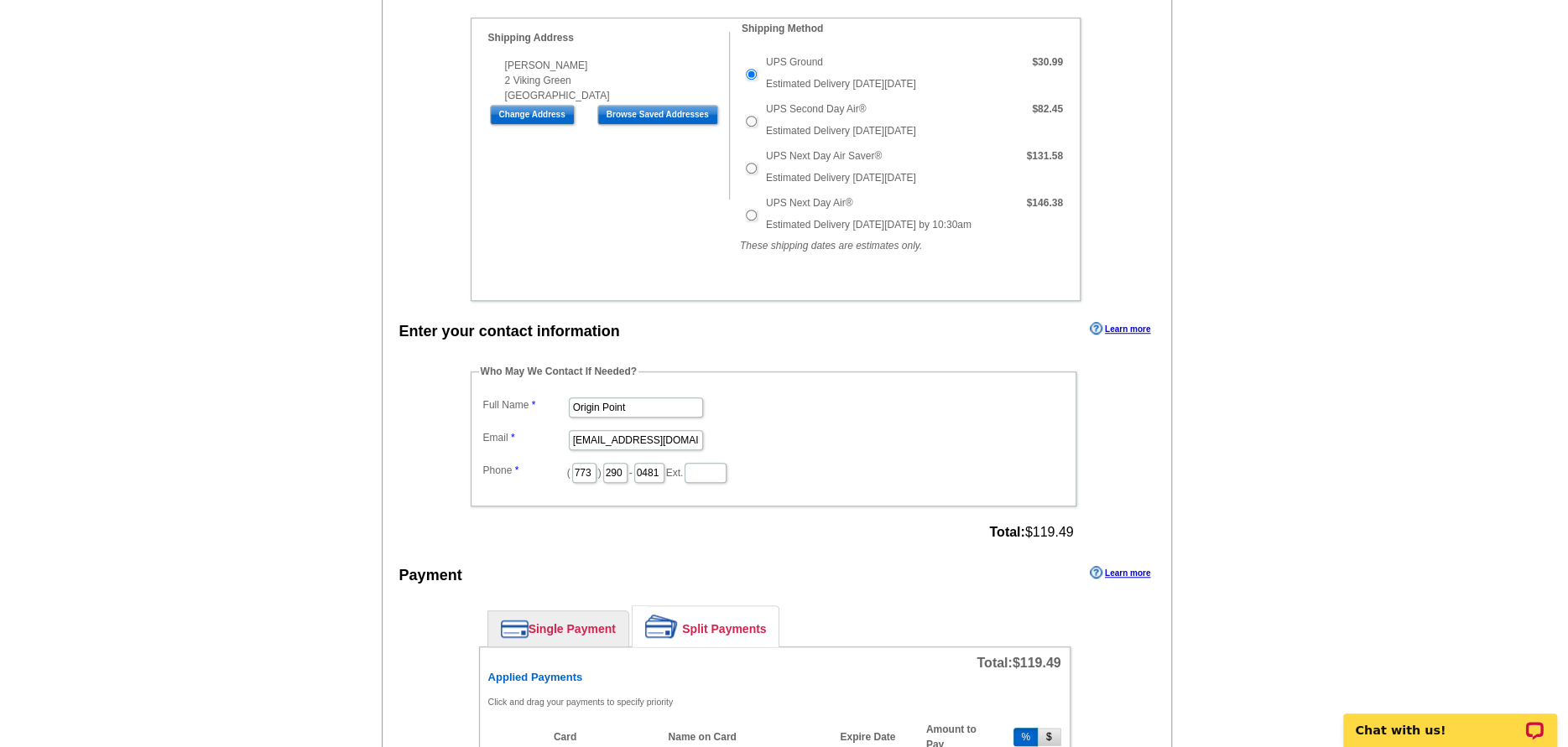
scroll to position [671, 0]
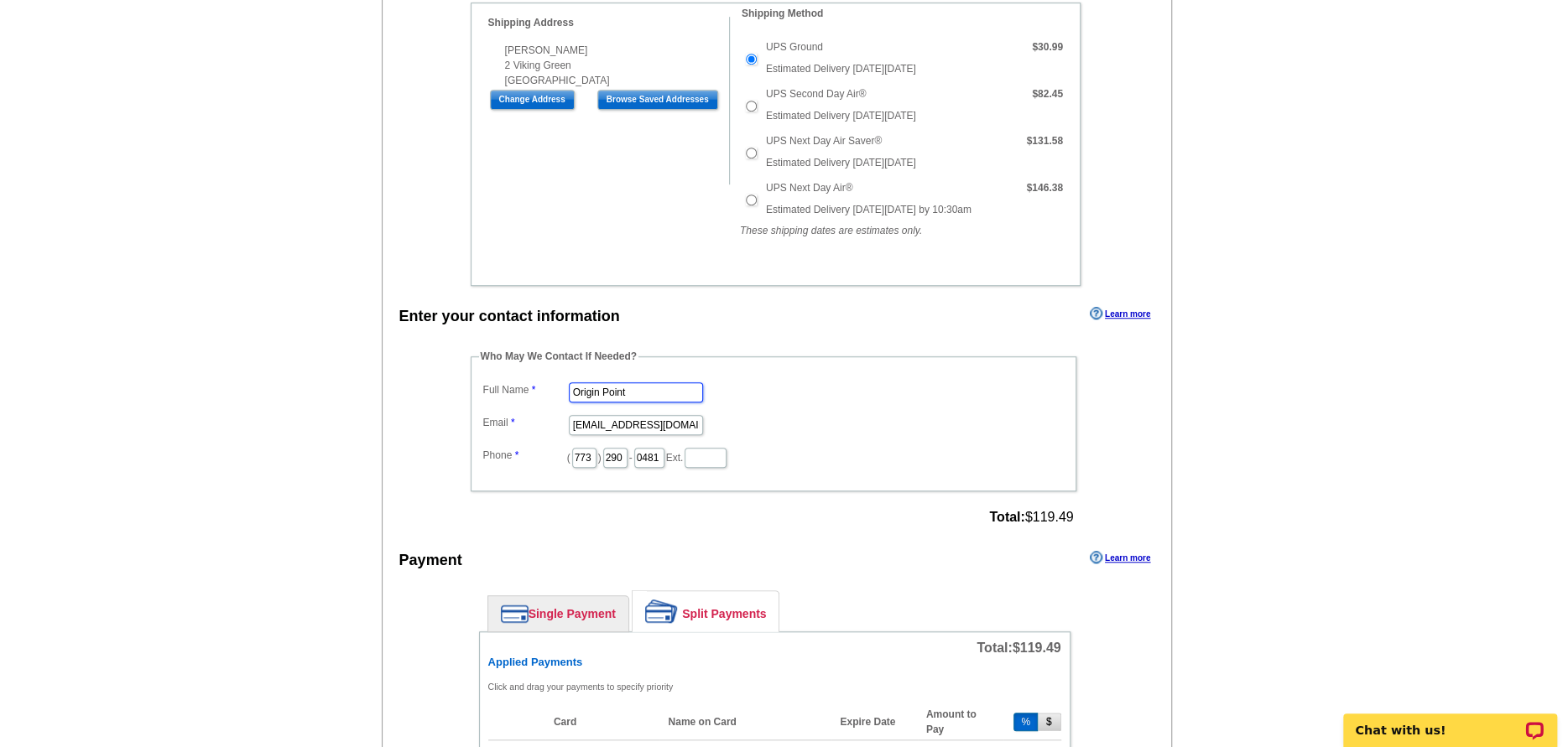
drag, startPoint x: 581, startPoint y: 402, endPoint x: 189, endPoint y: 379, distance: 392.7
click at [291, 386] on main "Add Another Item Checkout Order Name: My Order 2025-09-12 Save Order Review you…" at bounding box center [784, 497] width 1568 height 2123
type input "[PERSON_NAME]"
type input "[EMAIL_ADDRESS][PERSON_NAME][DOMAIN_NAME]"
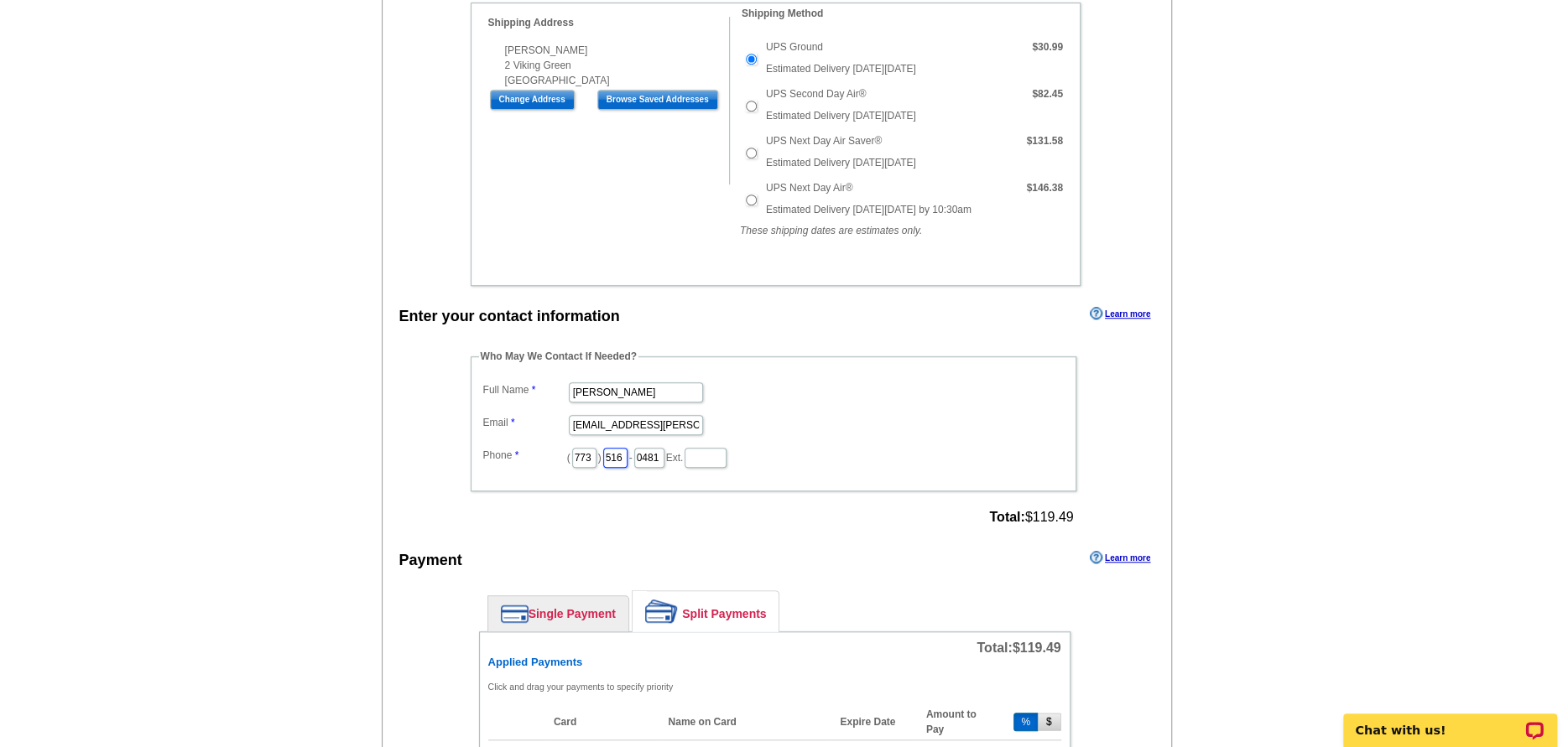
type input "516"
type input "6862"
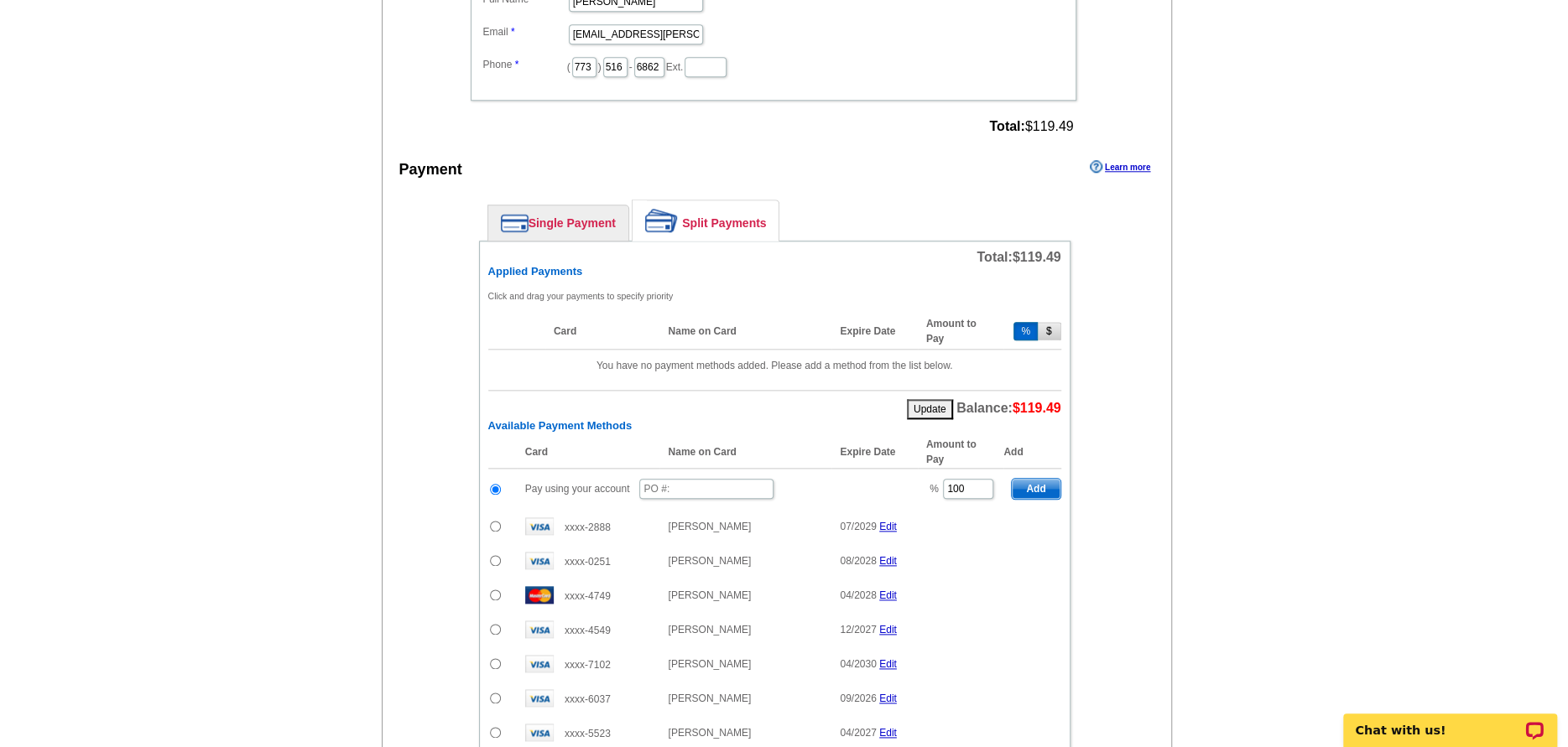
scroll to position [1090, 0]
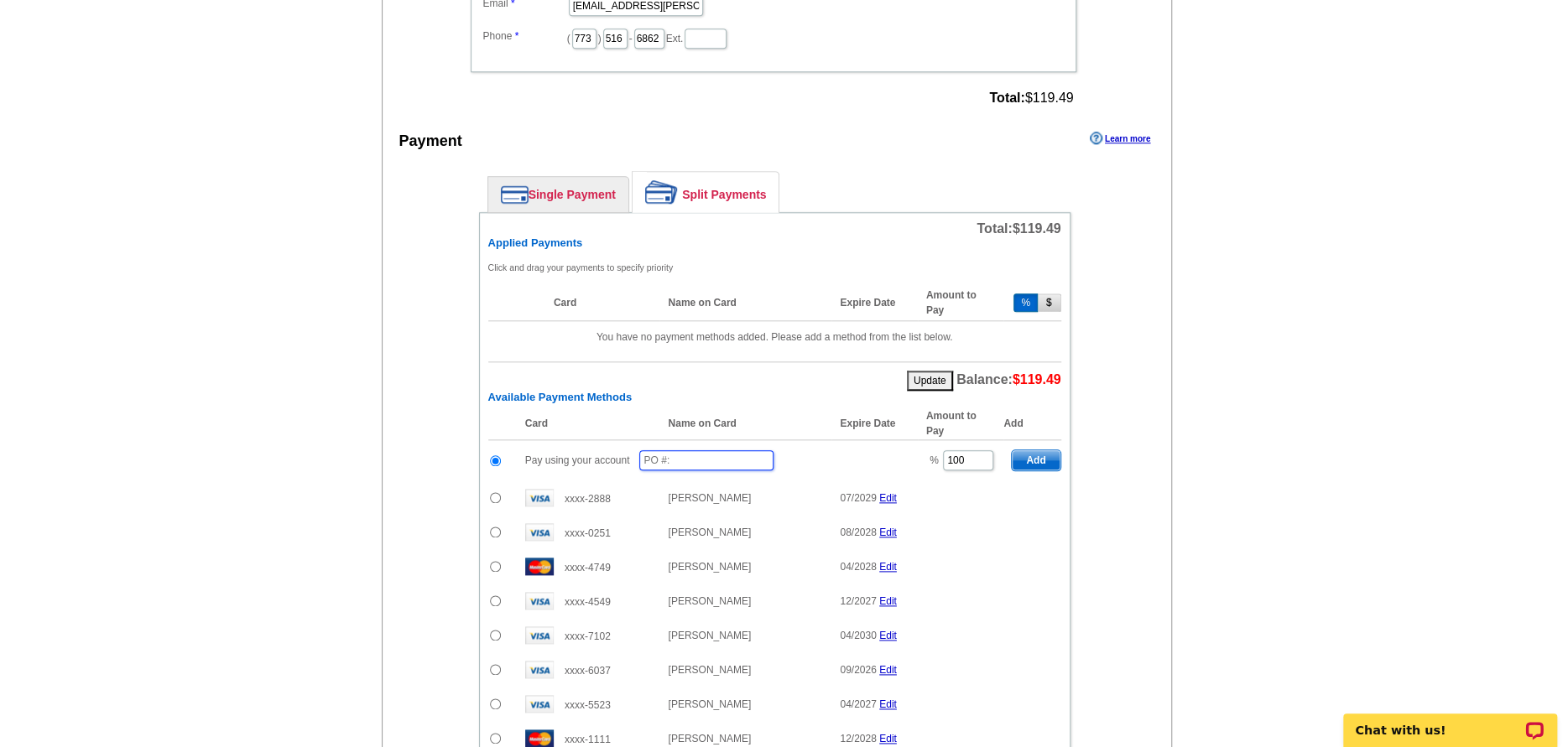
click at [689, 470] on input "text" at bounding box center [706, 461] width 135 height 20
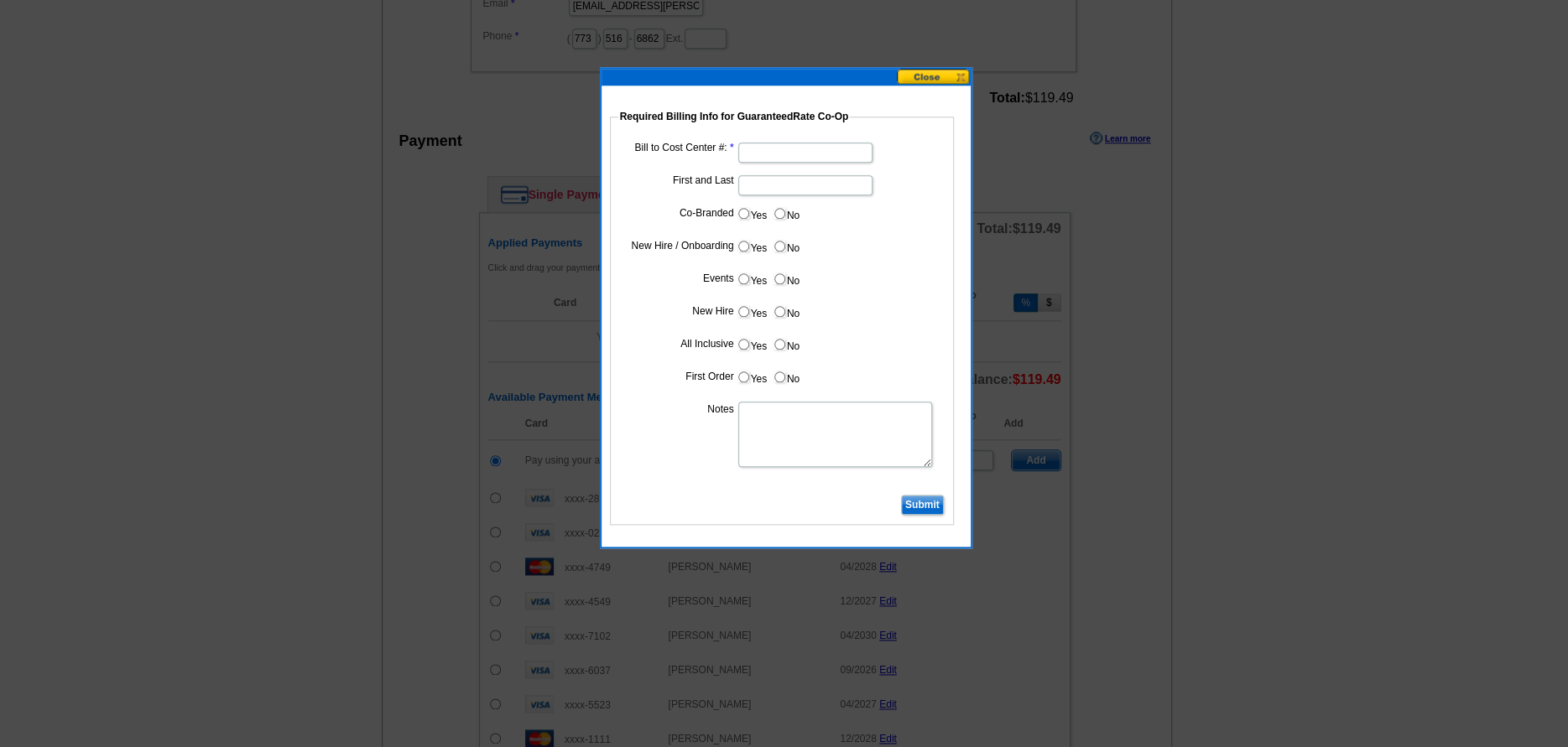
type input "091225_1230_AJ"
click at [826, 156] on input "Bill to Cost Center #:" at bounding box center [805, 152] width 135 height 20
type input "200126"
type input "[PERSON_NAME]"
click at [769, 417] on textarea "Notes" at bounding box center [834, 434] width 193 height 66
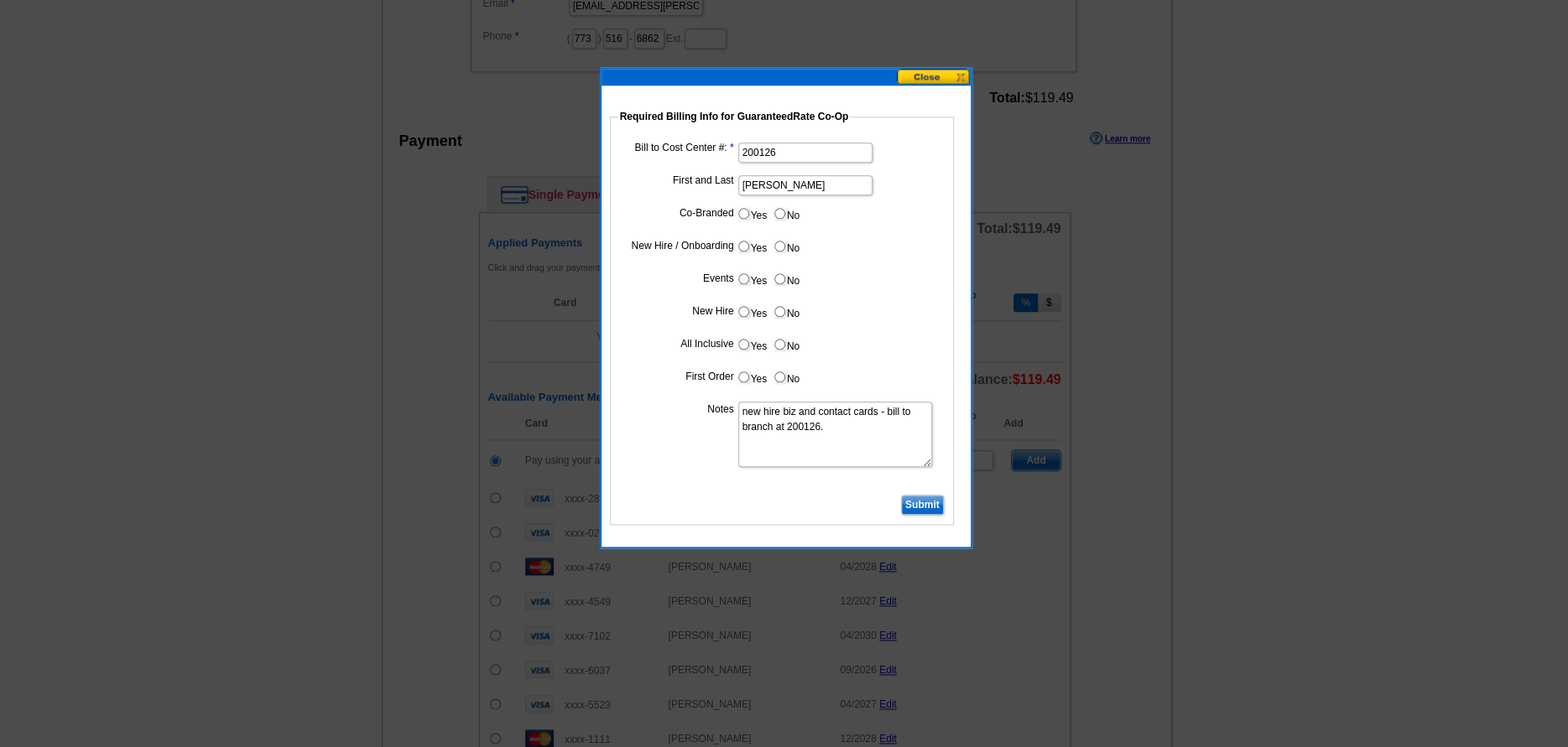
click at [874, 407] on textarea "new hire biz and contact cards - bill to branch at 200126." at bounding box center [834, 434] width 193 height 66
type textarea "new hire biz and contact cards for VP Kim Pauley - bill to branch at 200126."
drag, startPoint x: 749, startPoint y: 158, endPoint x: 541, endPoint y: 159, distance: 208.0
click at [605, 155] on div "Required Billing Info for GuaranteedRate Co-Op Bill to Cost Center #: 200126 Fi…" at bounding box center [786, 315] width 369 height 461
type input "Bill to Branch"
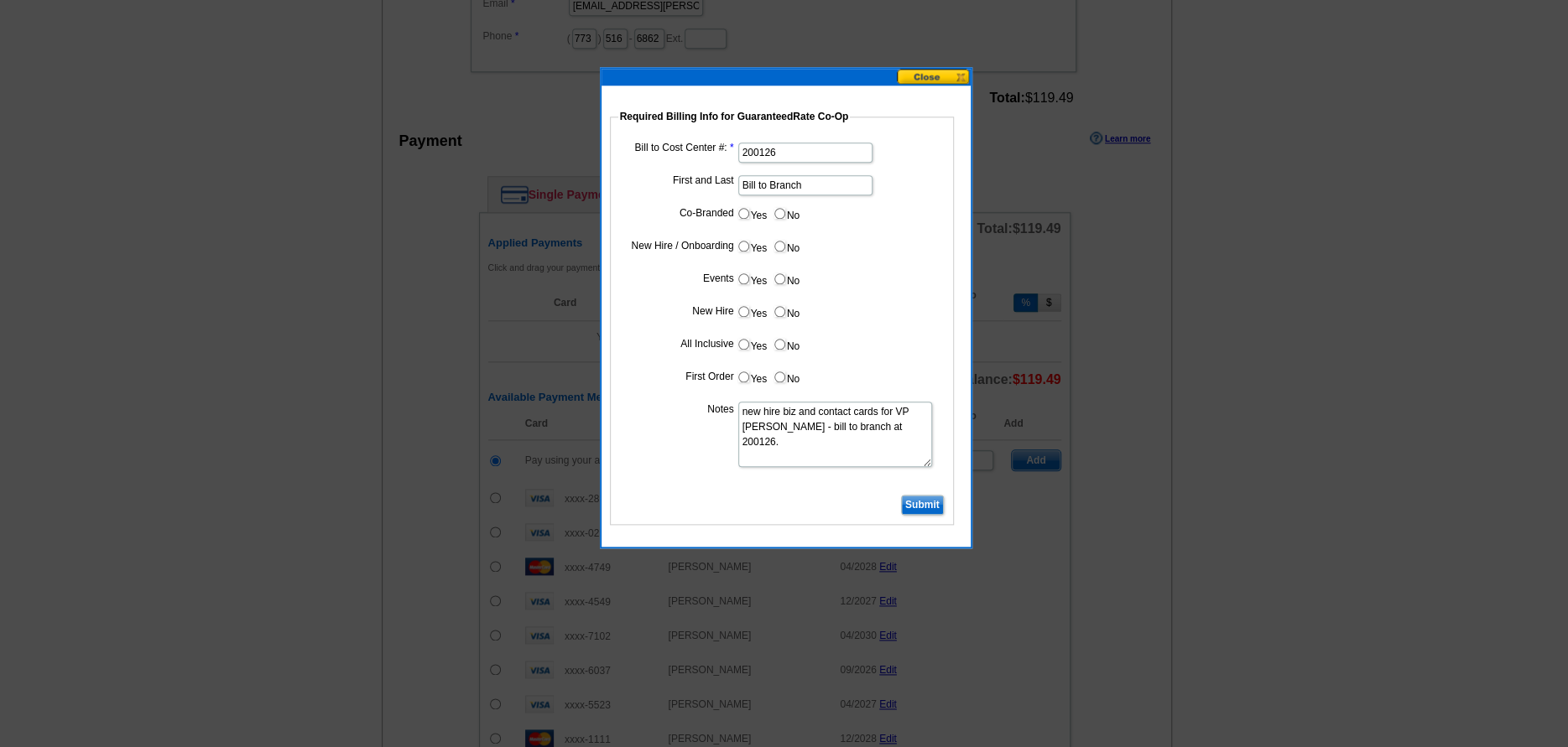
click at [830, 422] on textarea "new hire biz and contact cards for VP Kim Pauley - bill to branch at 200126." at bounding box center [834, 434] width 193 height 66
click at [935, 505] on input "Submit" at bounding box center [922, 505] width 43 height 20
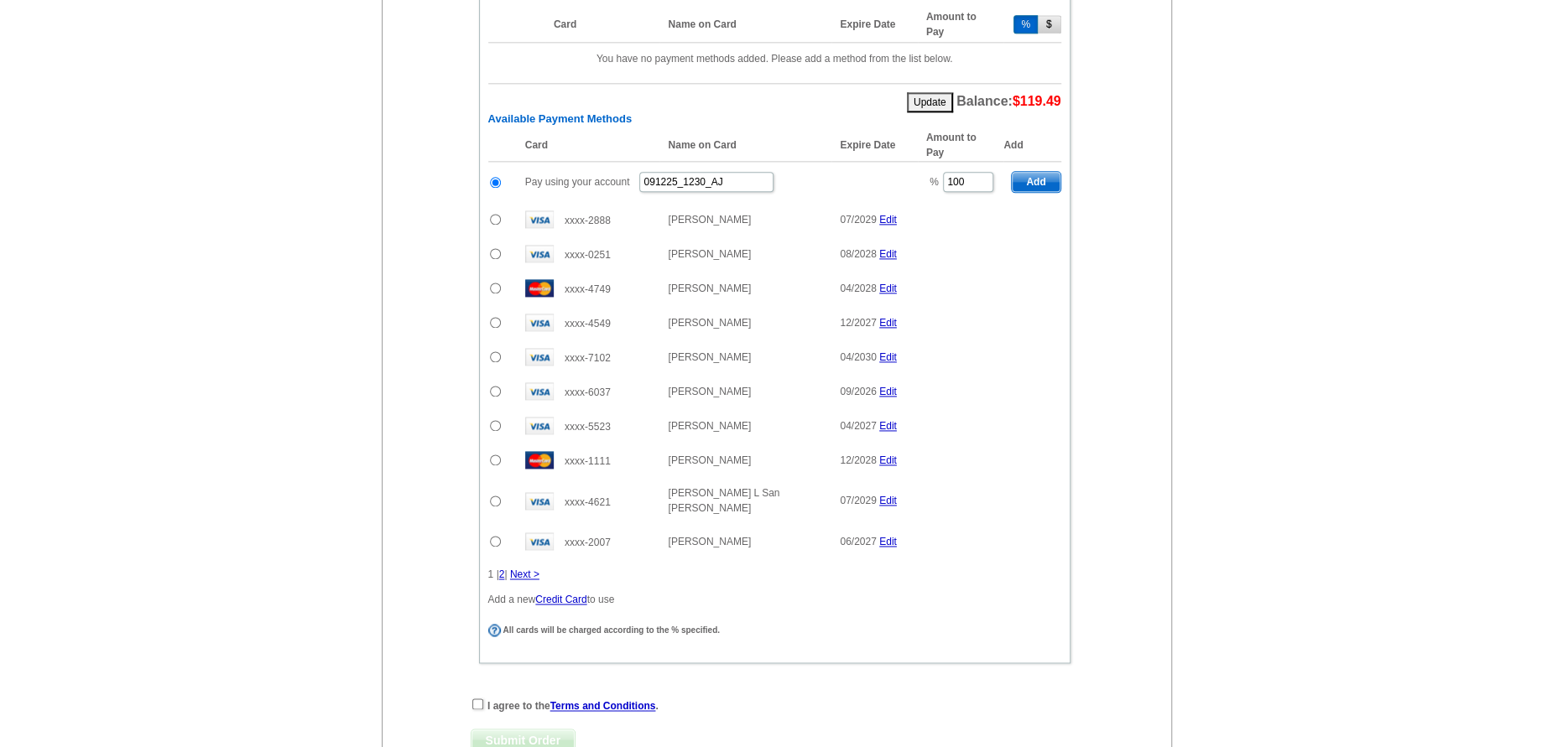
scroll to position [1426, 0]
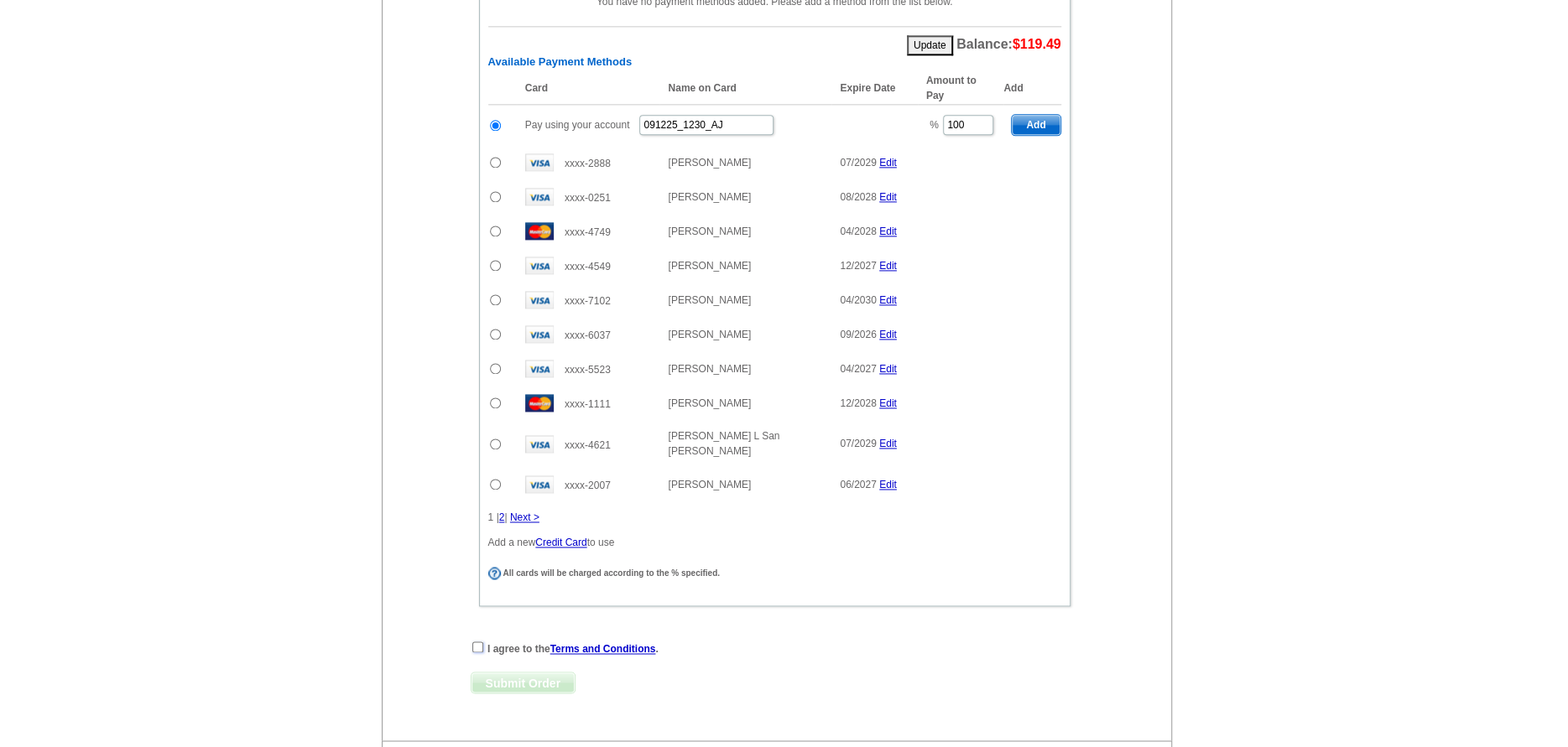
click at [478, 652] on input "checkbox" at bounding box center [477, 646] width 11 height 11
checkbox input "true"
click at [482, 680] on span "Submit Order" at bounding box center [522, 683] width 103 height 20
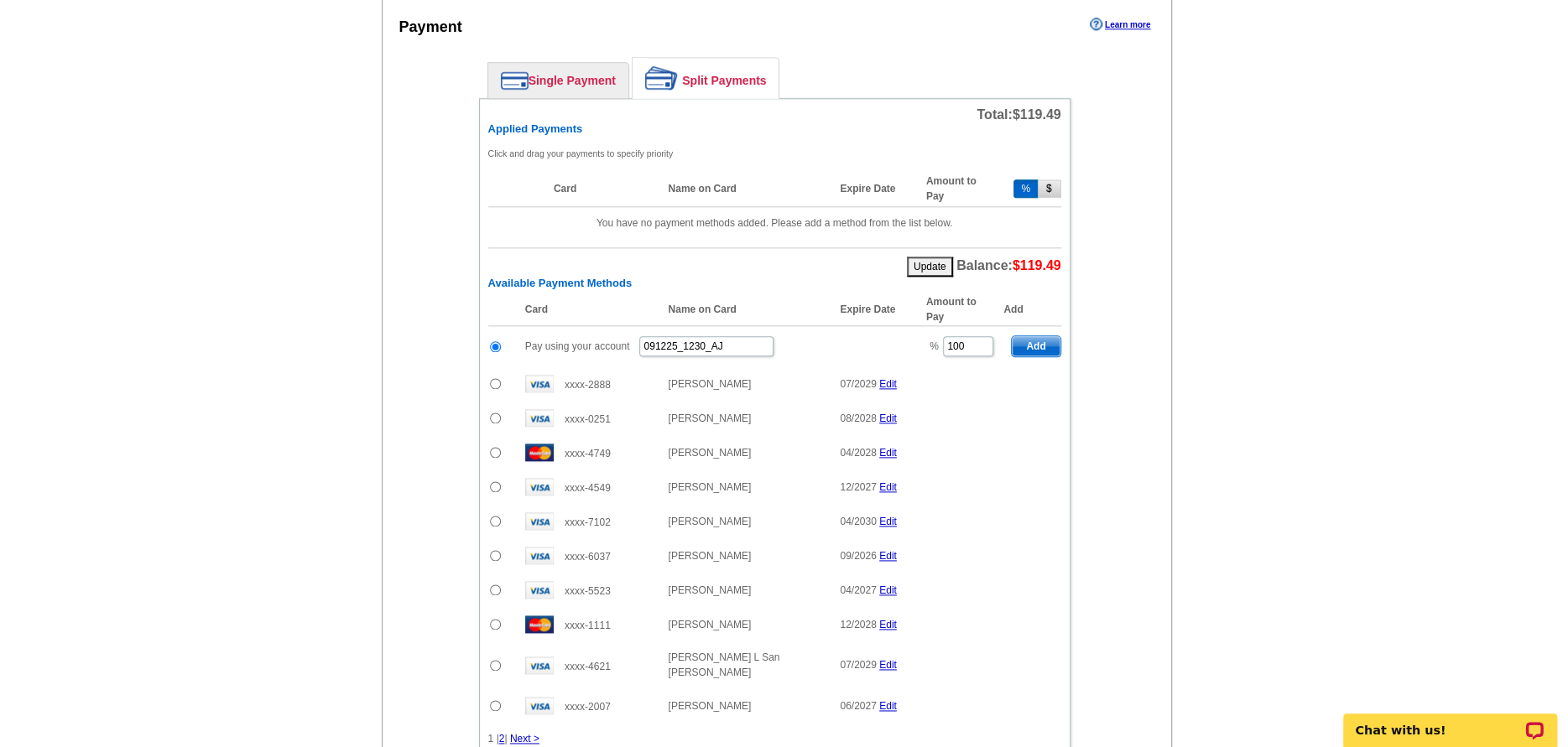
scroll to position [1202, 0]
click at [1041, 359] on span "Add" at bounding box center [1035, 349] width 48 height 20
radio input "false"
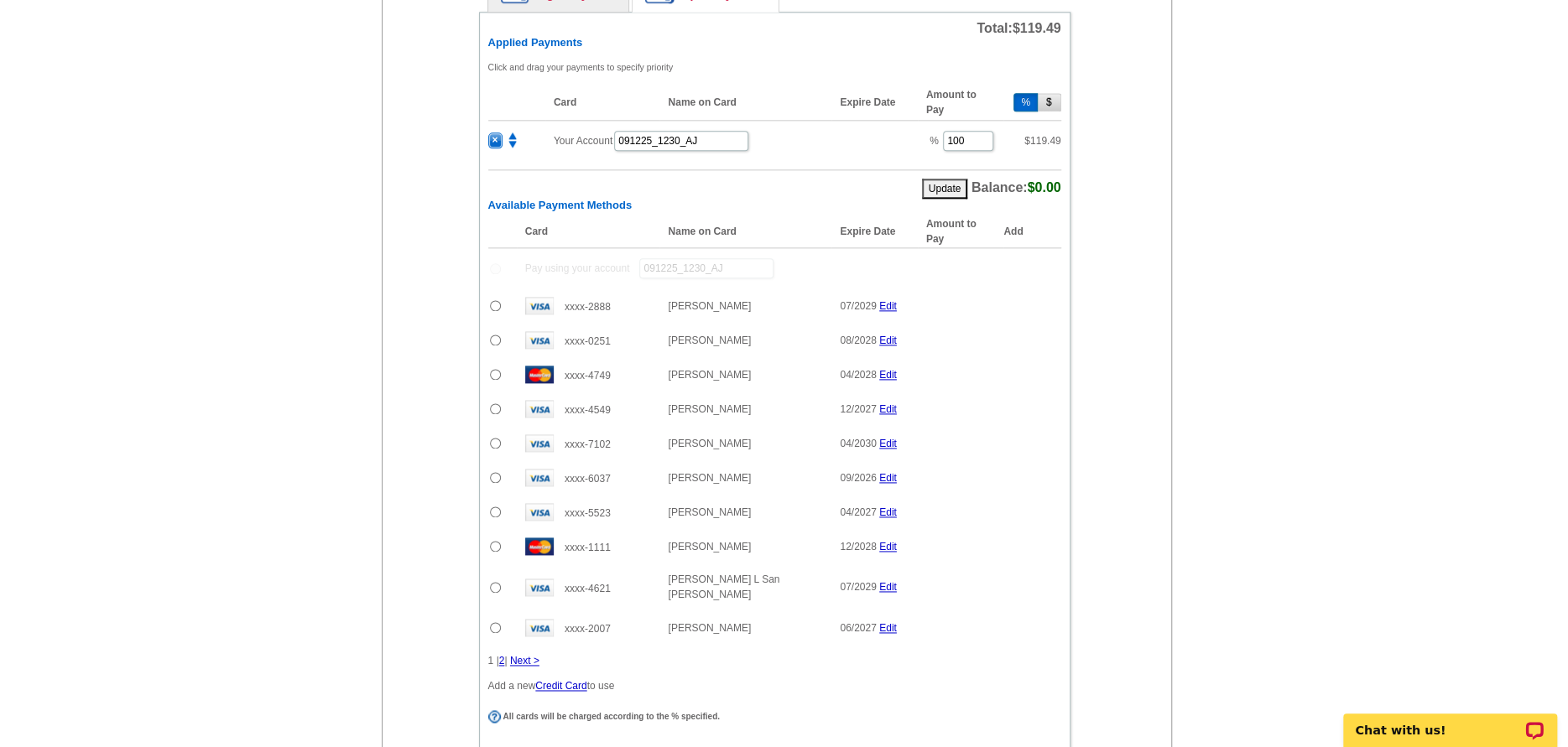
scroll to position [1426, 0]
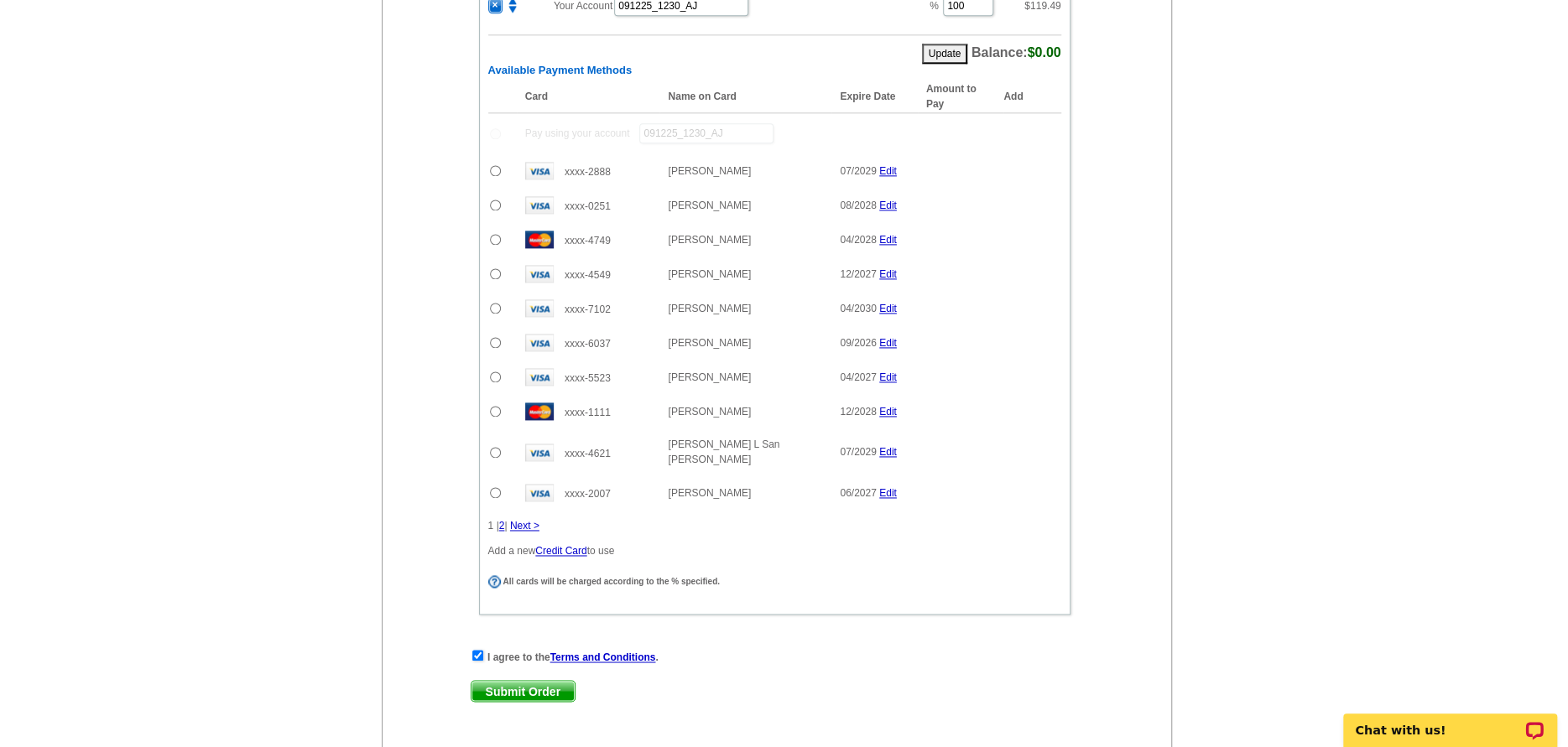
click at [485, 692] on span "Submit Order" at bounding box center [522, 691] width 103 height 20
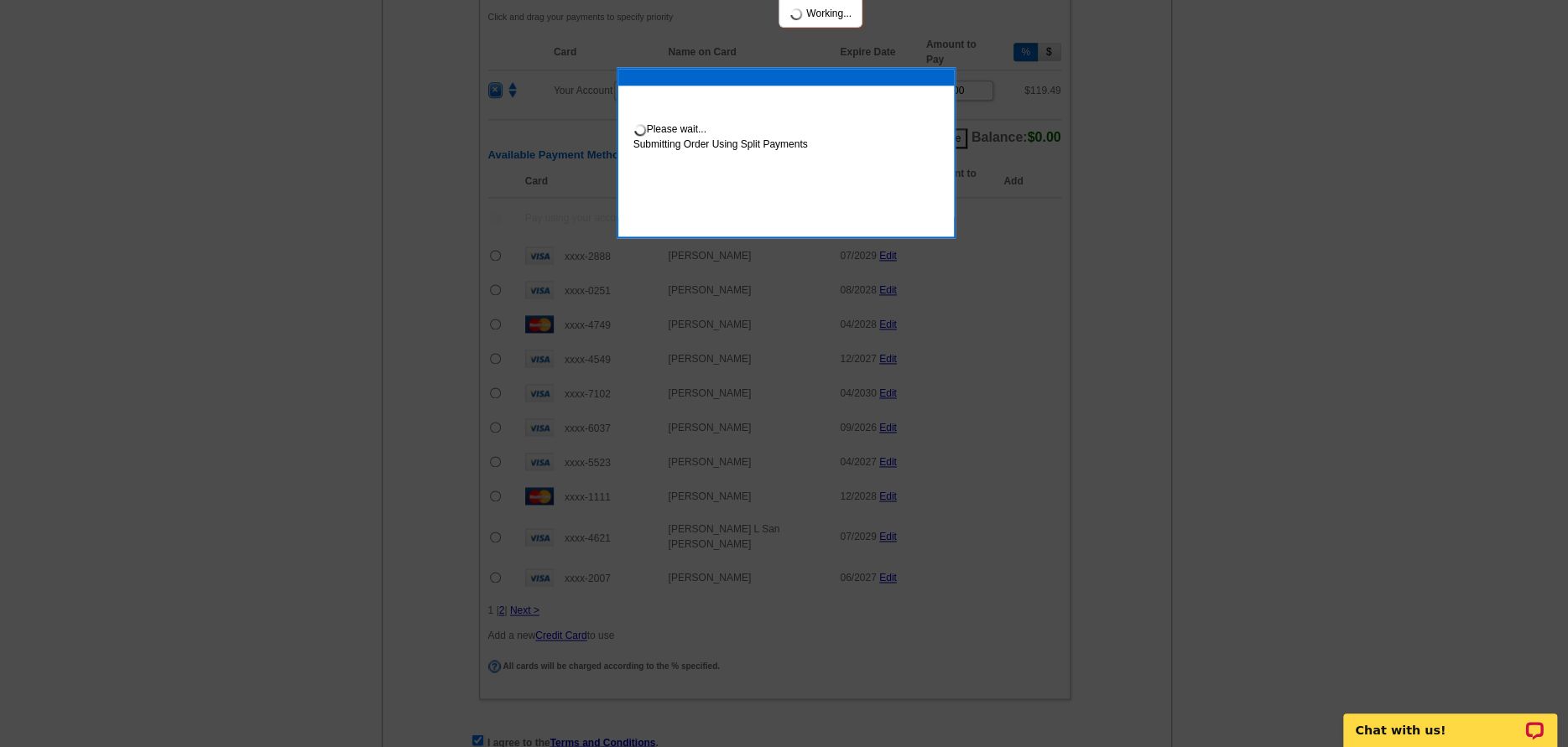
scroll to position [1509, 0]
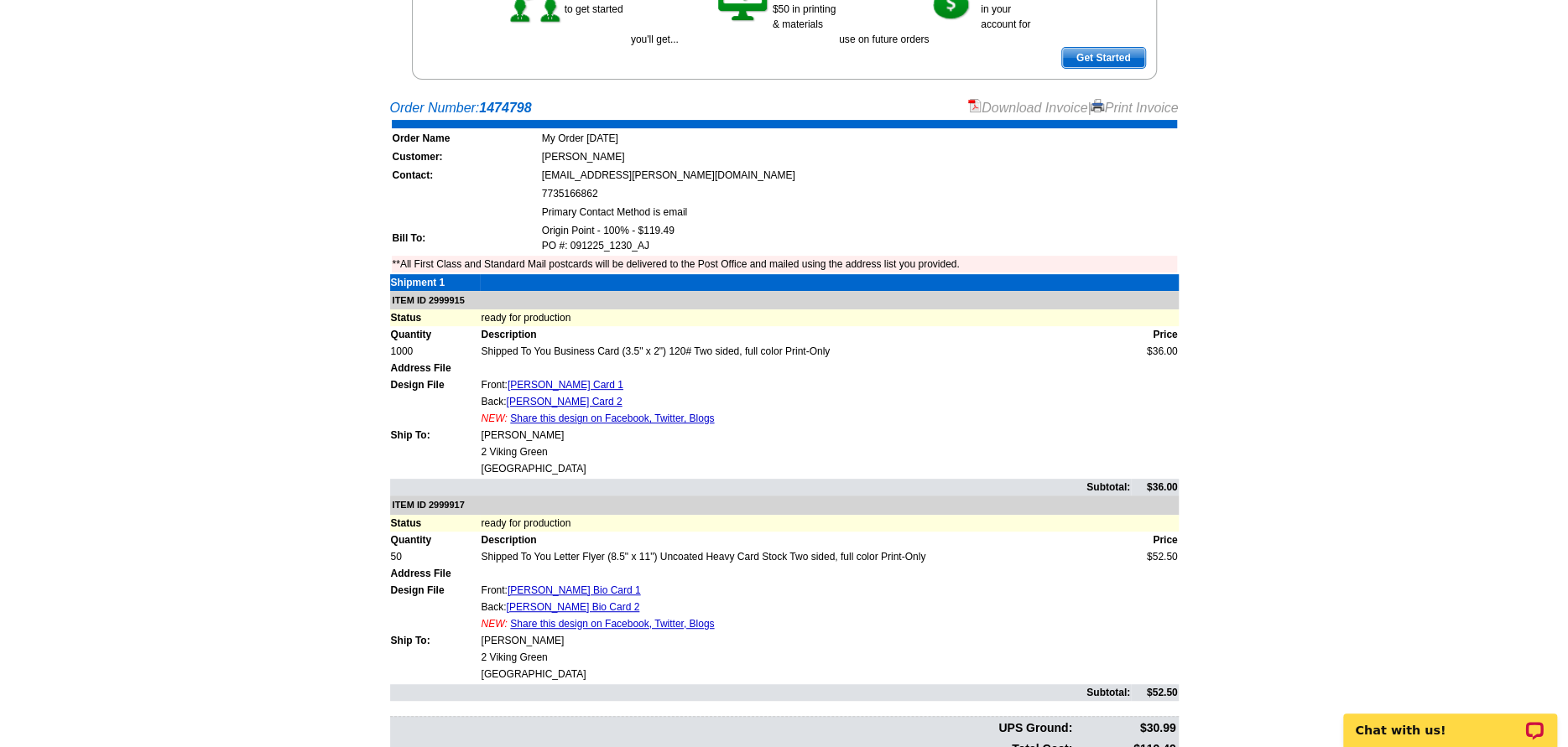
scroll to position [139, 0]
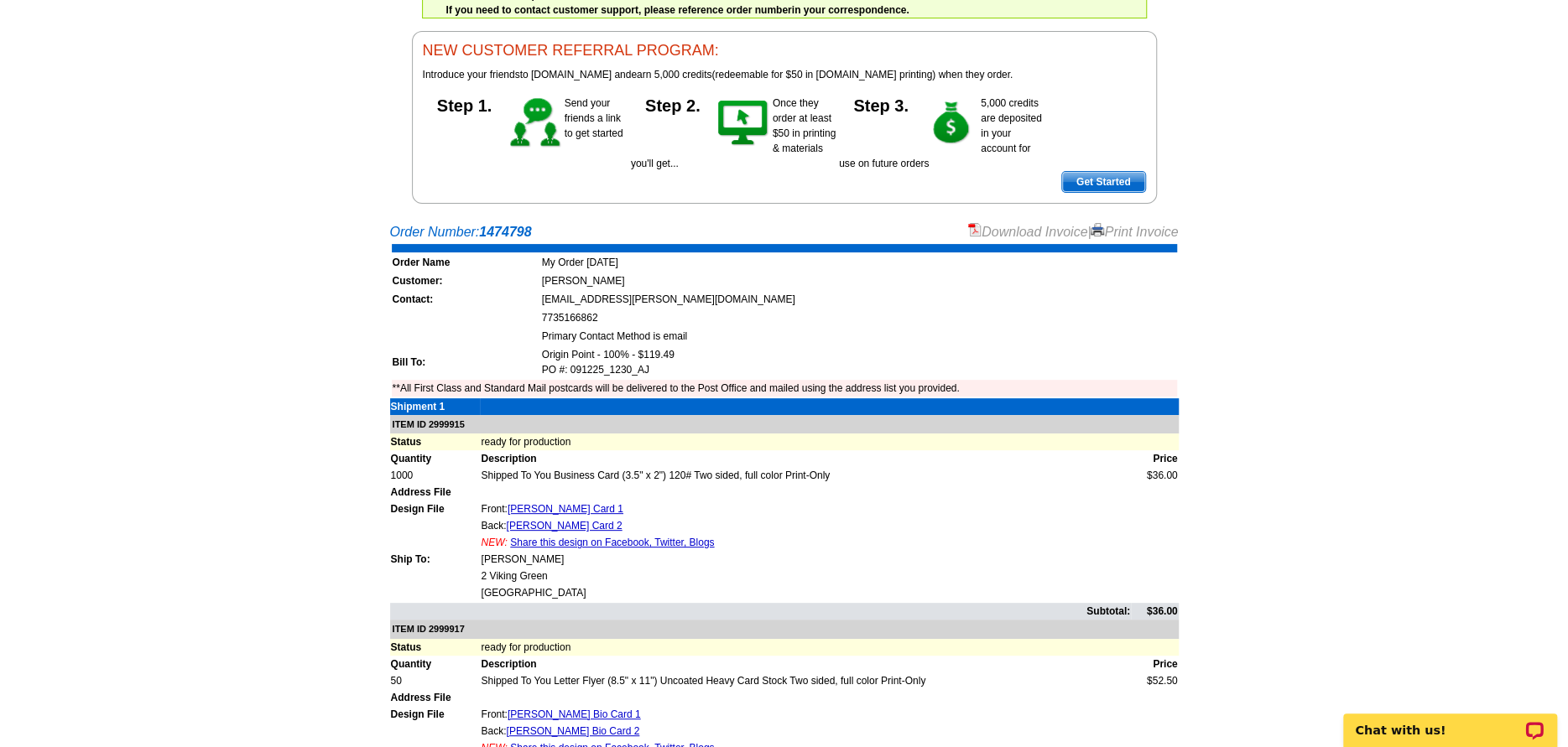
click at [1029, 236] on link "Download Invoice" at bounding box center [1028, 232] width 119 height 14
